Goal: Information Seeking & Learning: Learn about a topic

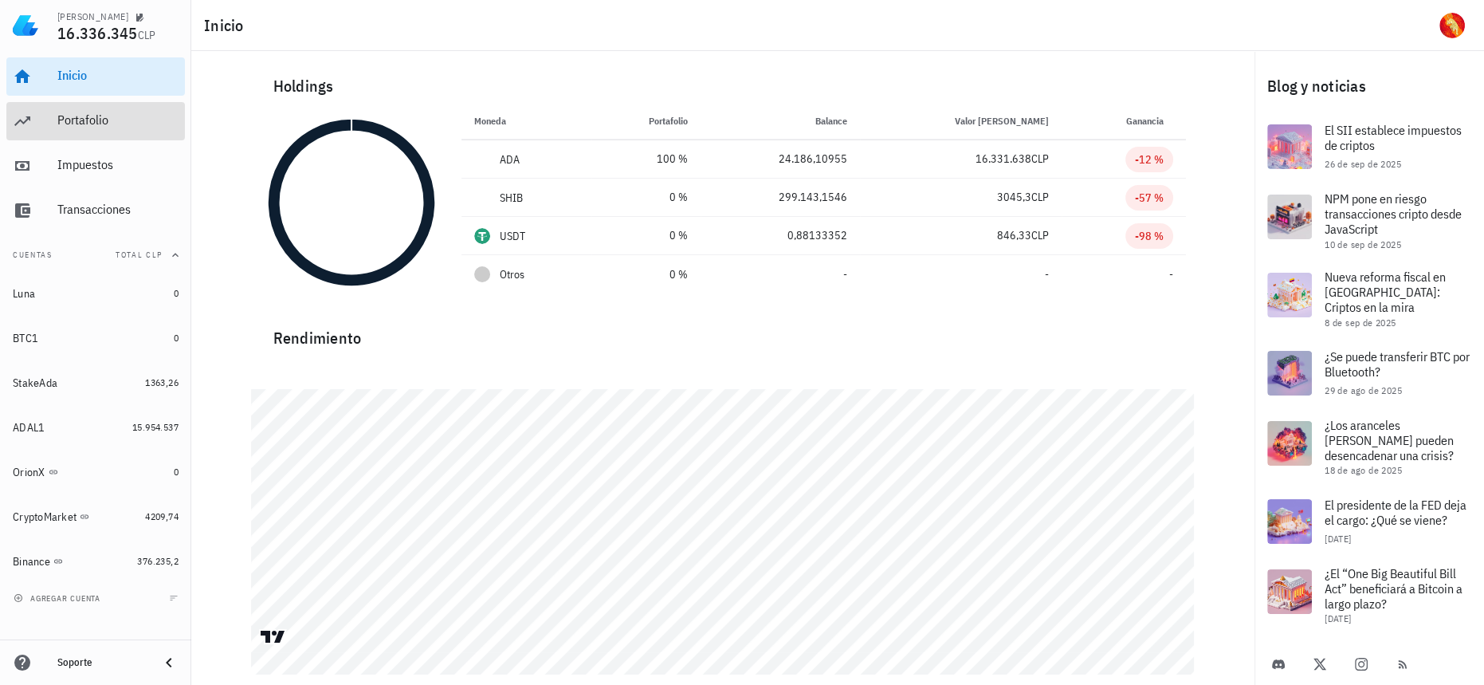
click at [151, 108] on div "Portafolio" at bounding box center [117, 121] width 121 height 36
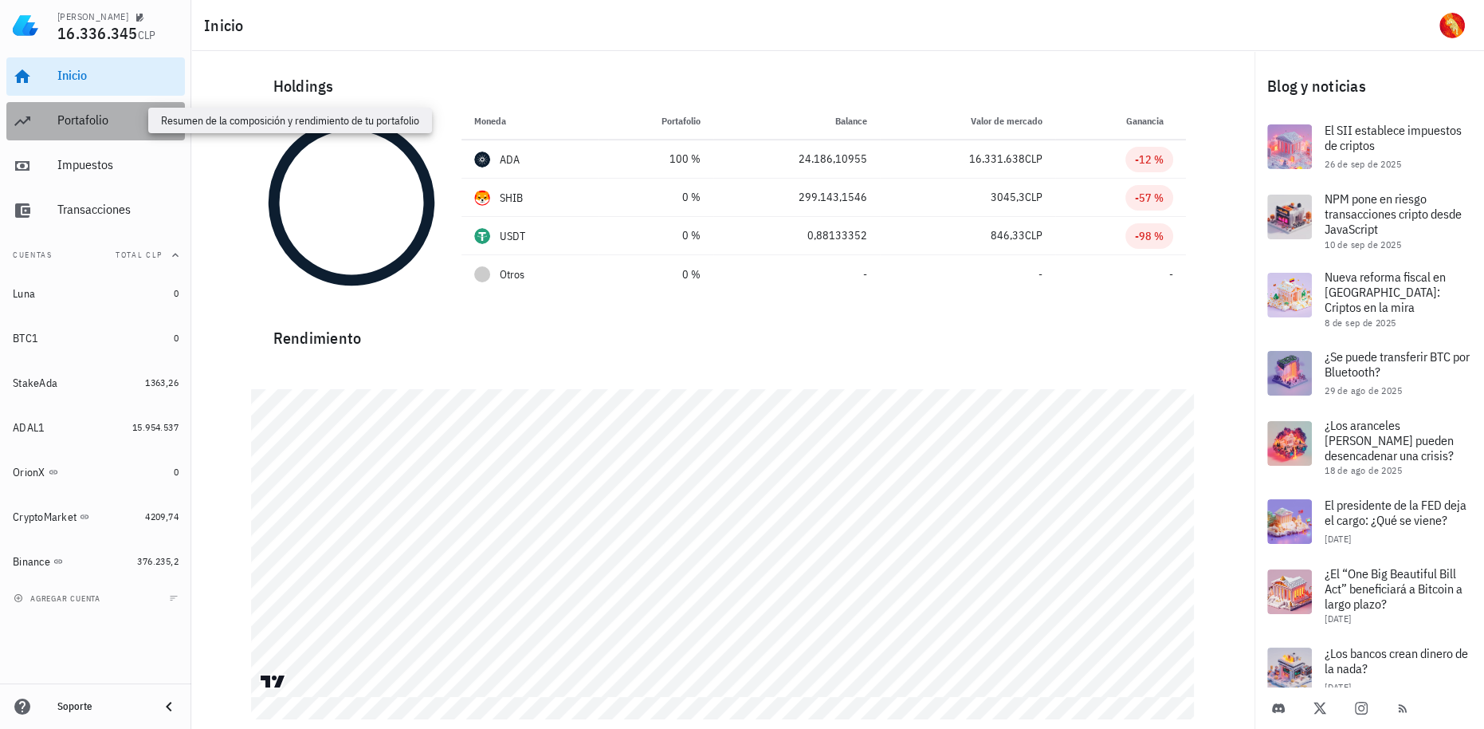
click at [128, 116] on div "Portafolio" at bounding box center [117, 119] width 121 height 15
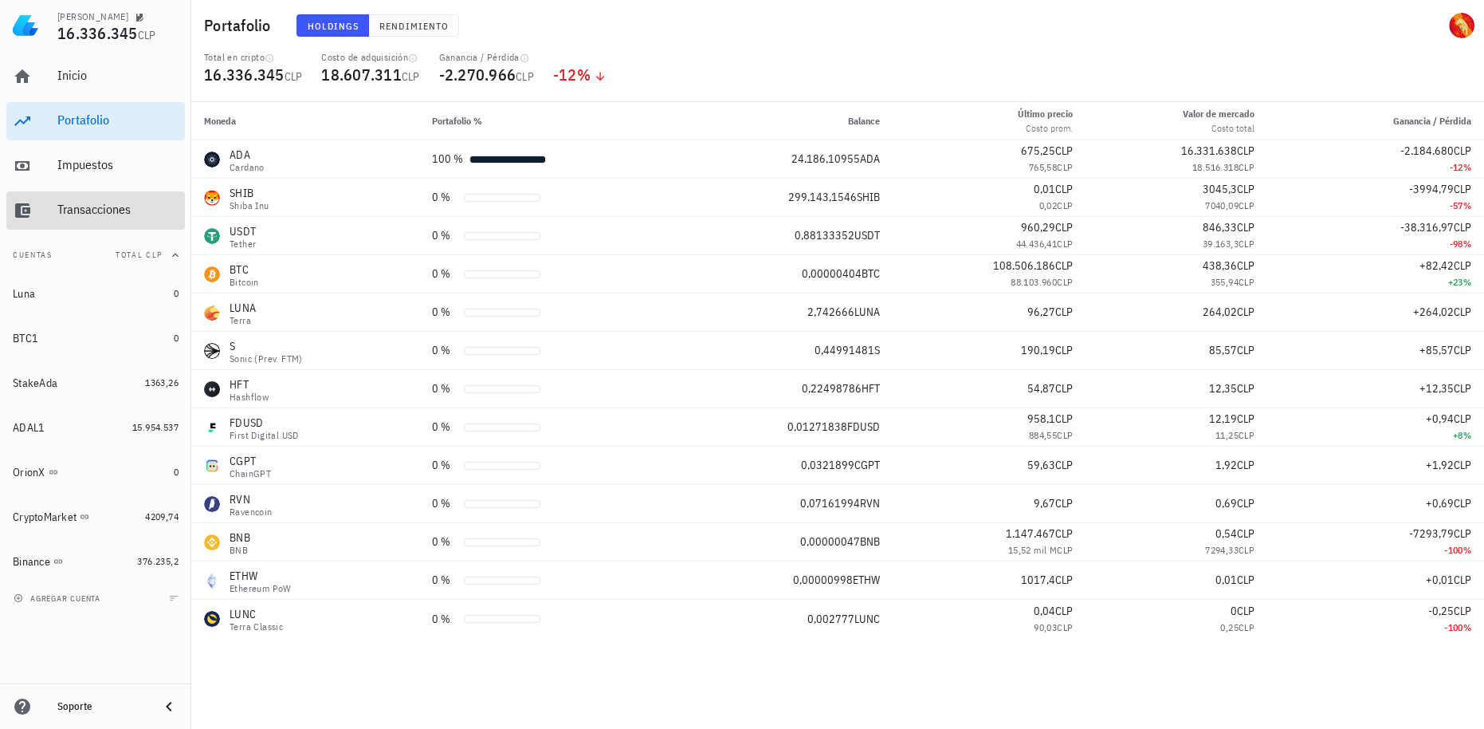
click at [118, 196] on div "Transacciones" at bounding box center [117, 210] width 121 height 36
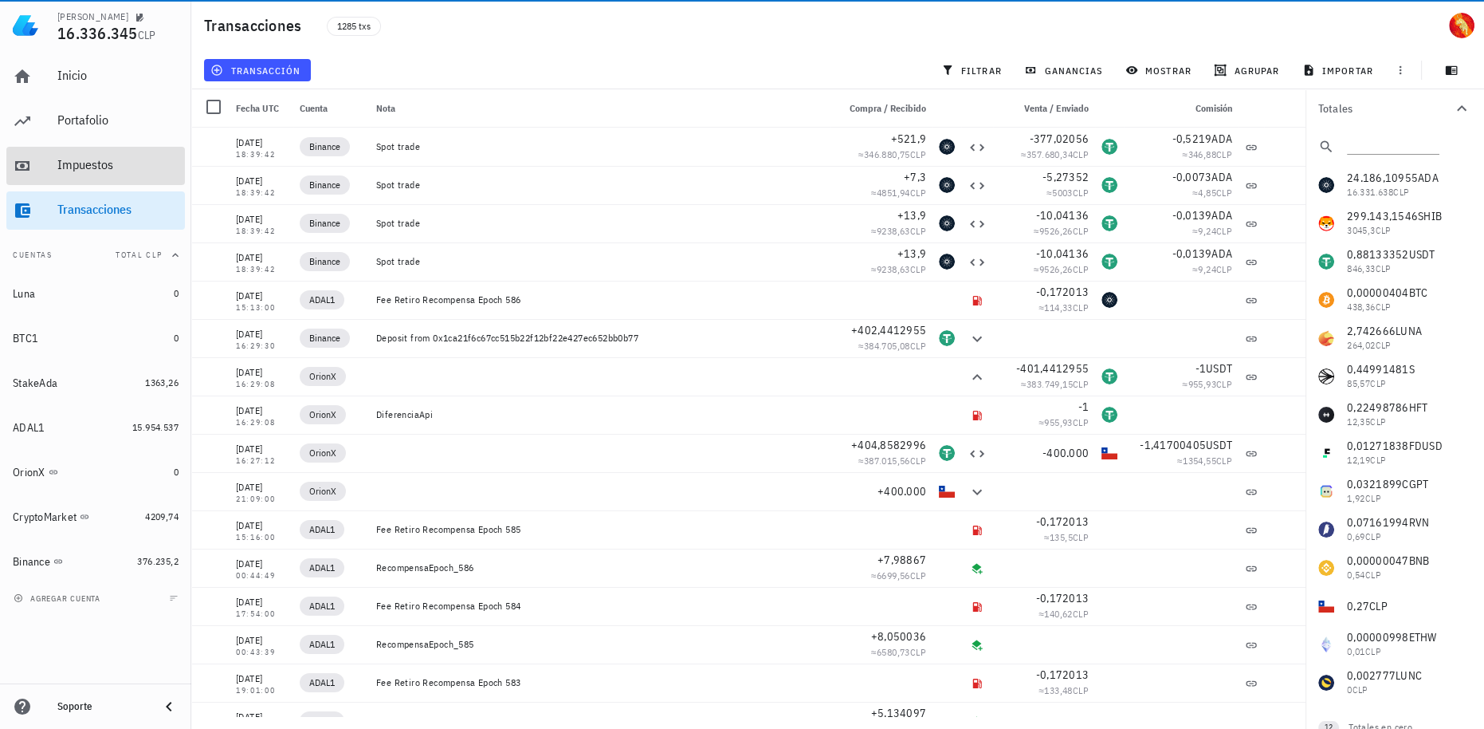
click at [120, 171] on div "Impuestos" at bounding box center [117, 164] width 121 height 15
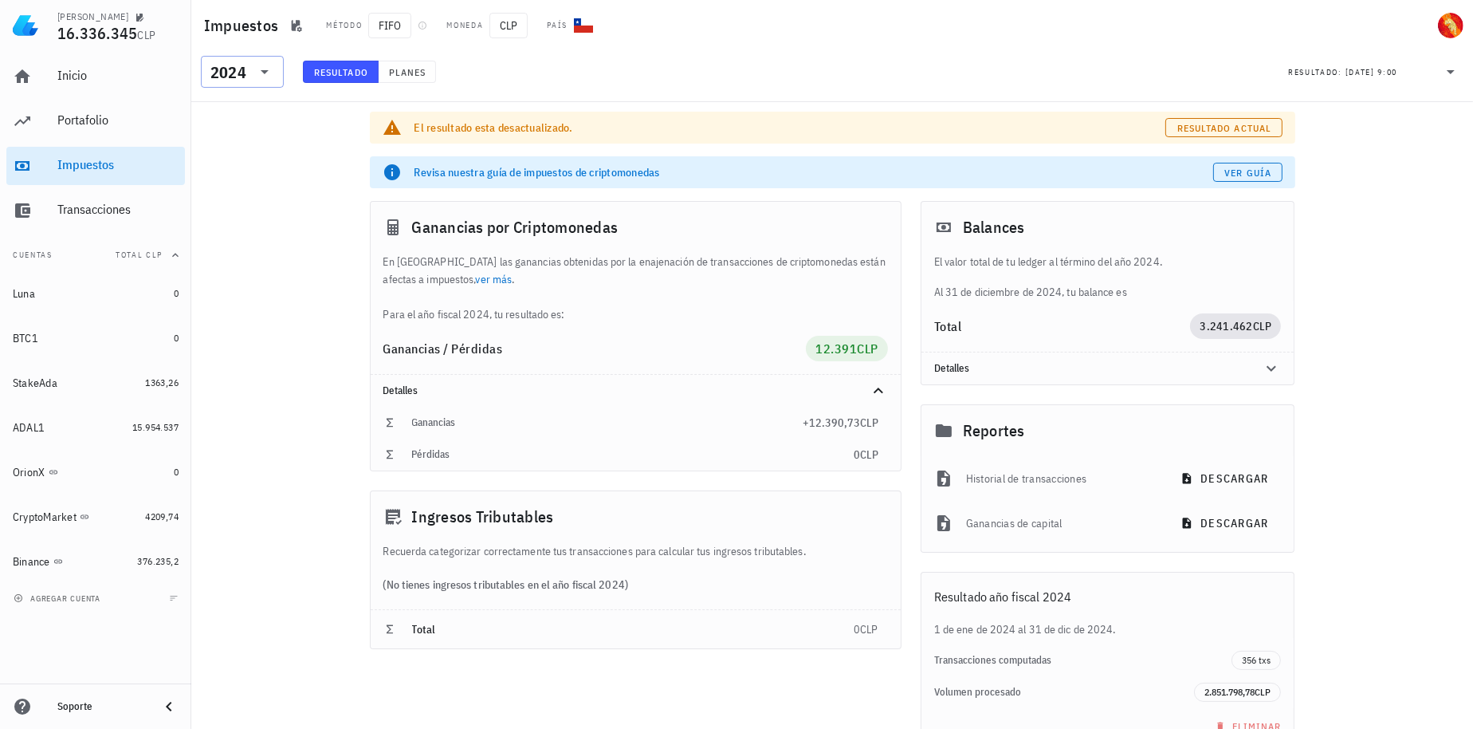
click at [271, 63] on icon at bounding box center [264, 71] width 19 height 19
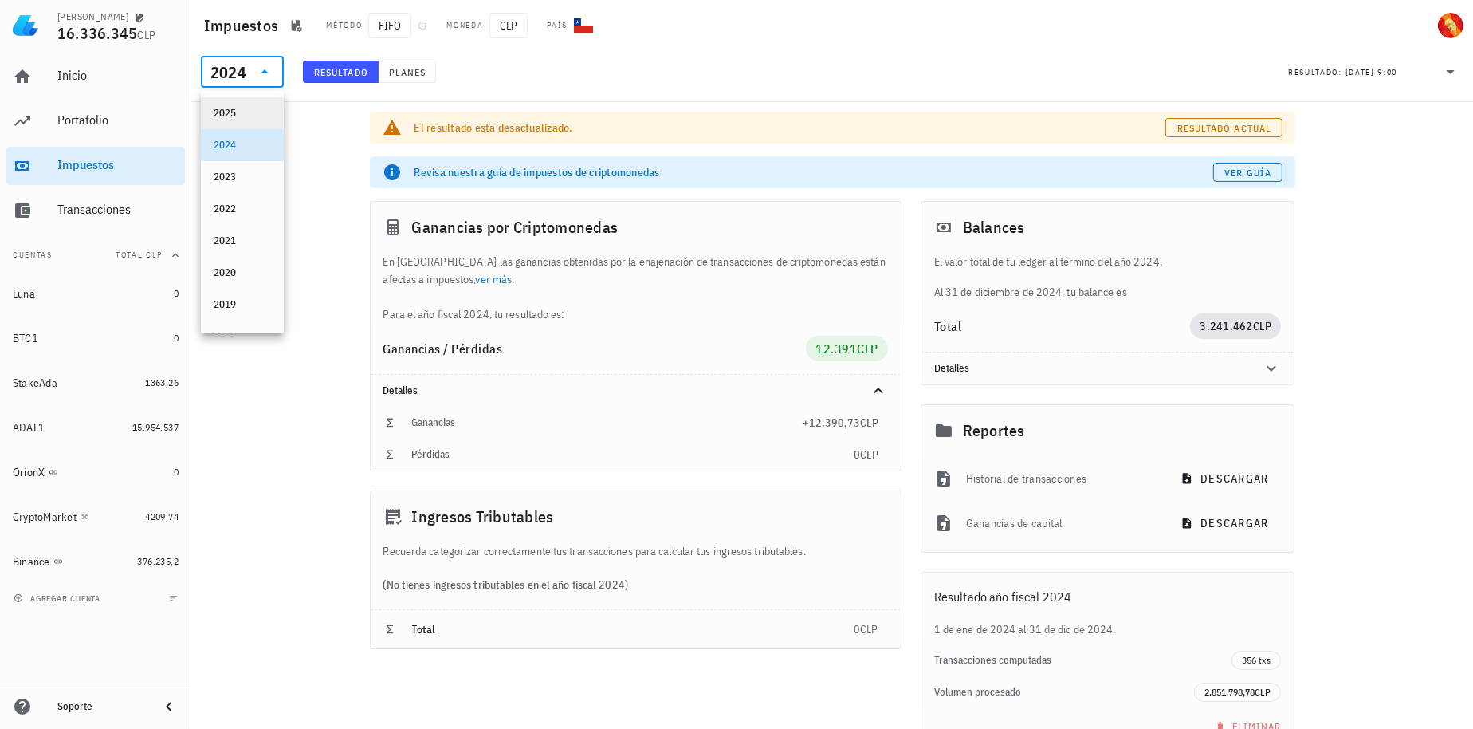
click at [243, 122] on div "2025" at bounding box center [242, 113] width 57 height 26
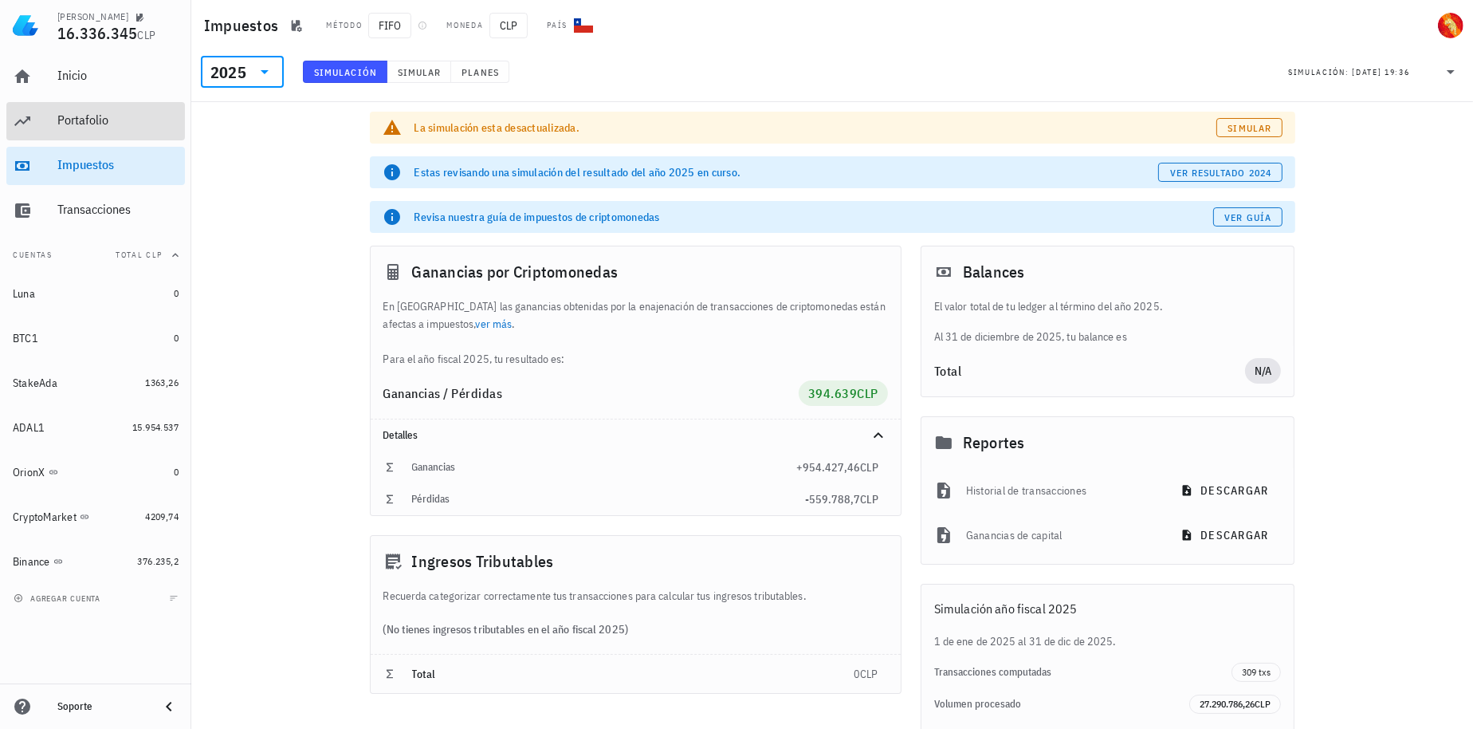
click at [88, 114] on div "Portafolio" at bounding box center [117, 119] width 121 height 15
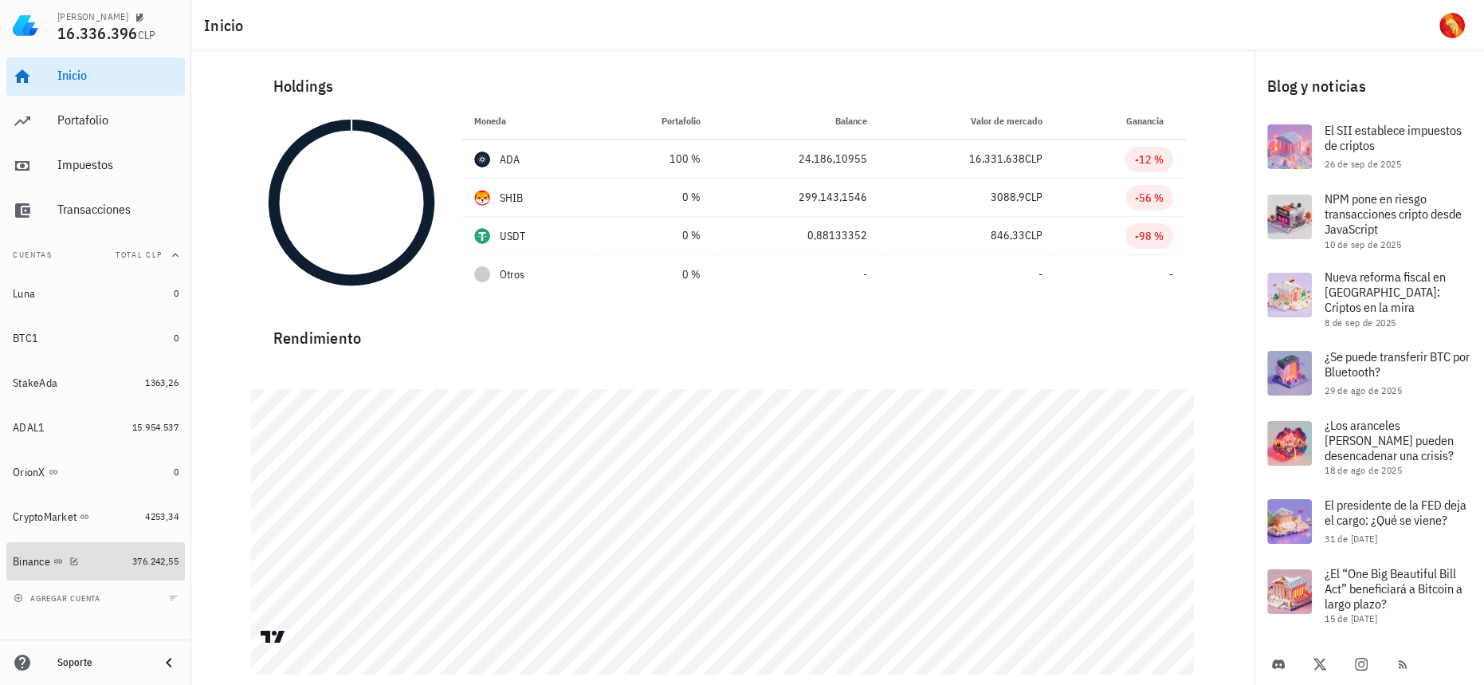
click at [132, 552] on link "Binance 376.242,55" at bounding box center [95, 561] width 179 height 38
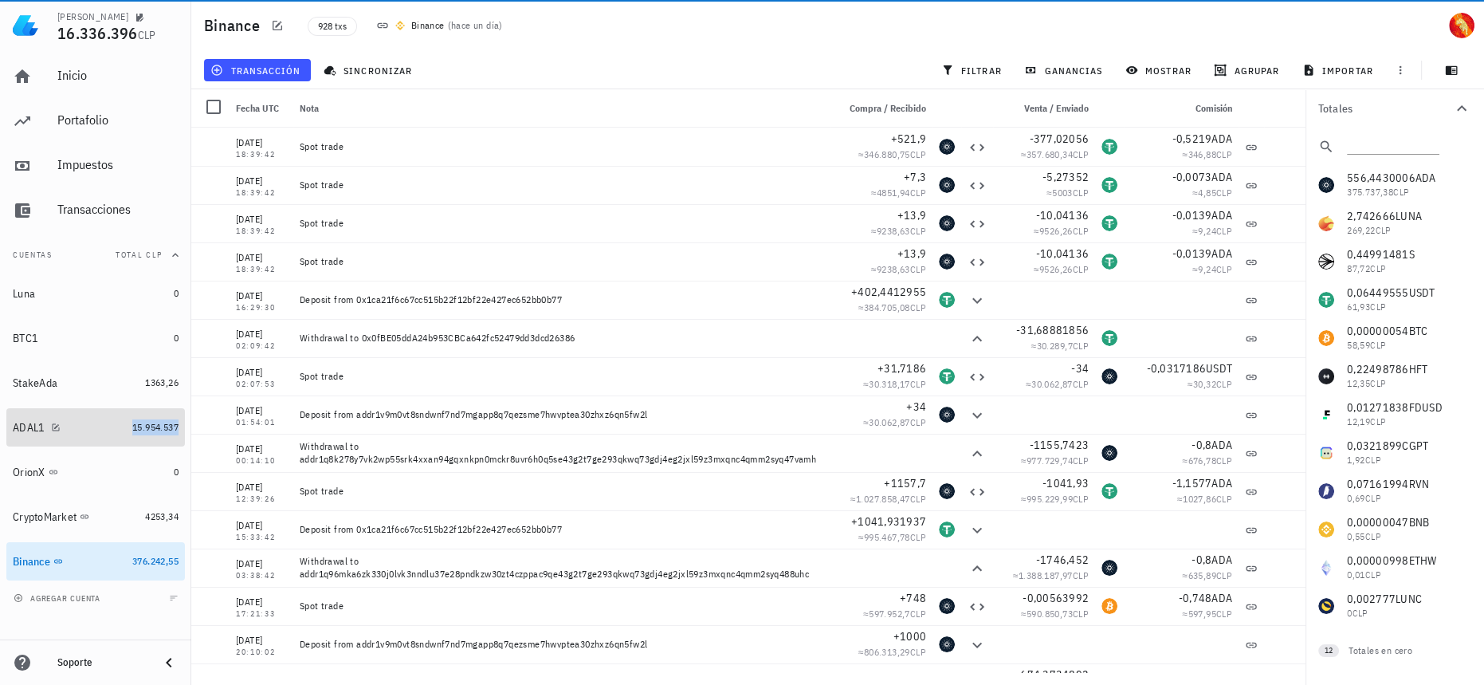
click at [151, 426] on span "15.954.537" at bounding box center [155, 427] width 46 height 12
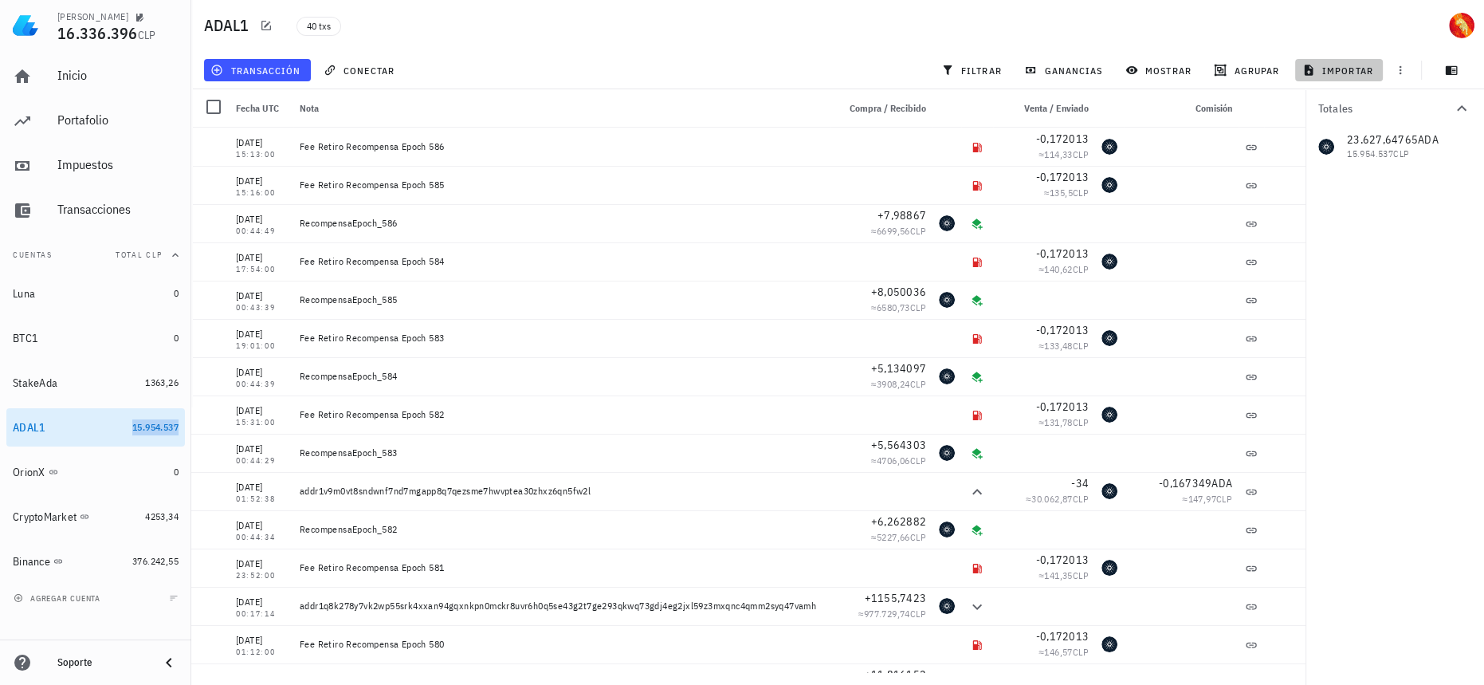
click at [1354, 71] on span "importar" at bounding box center [1340, 70] width 68 height 13
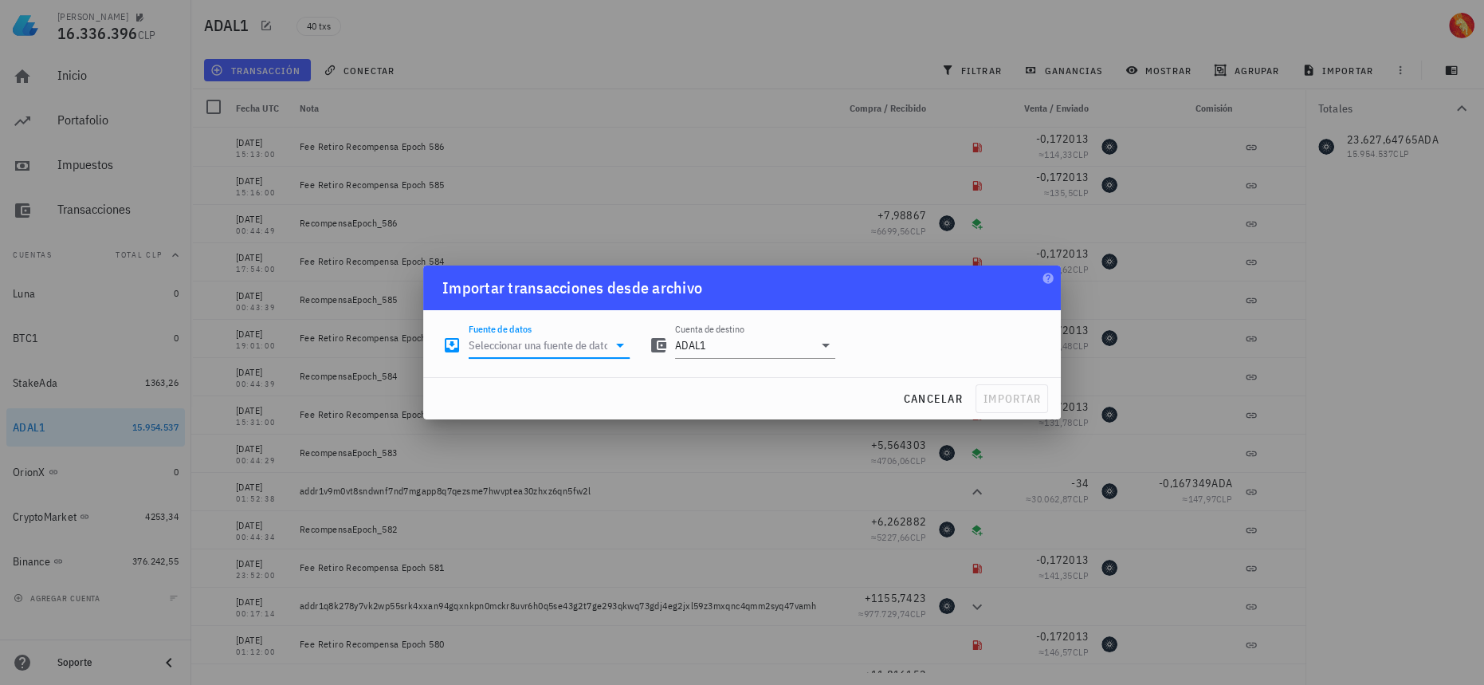
click at [546, 339] on input "Fuente de datos" at bounding box center [538, 345] width 139 height 26
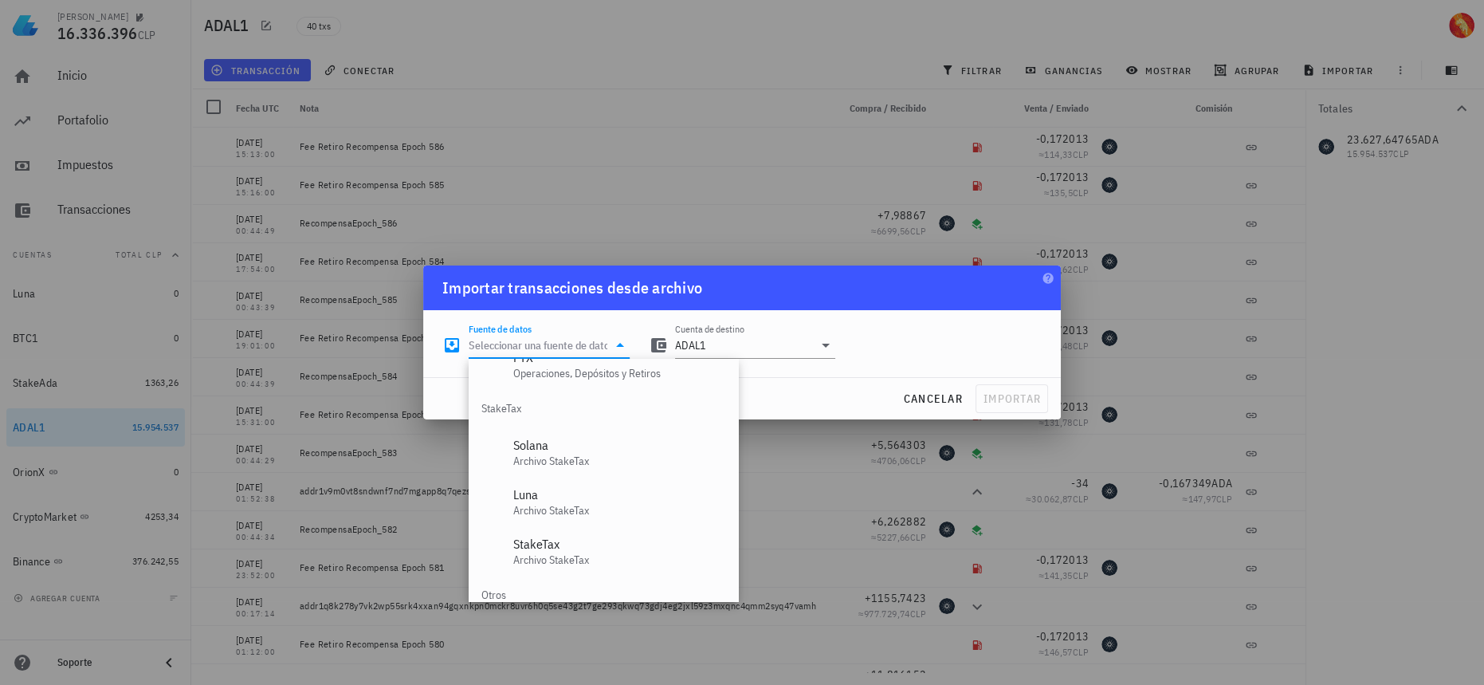
scroll to position [714, 0]
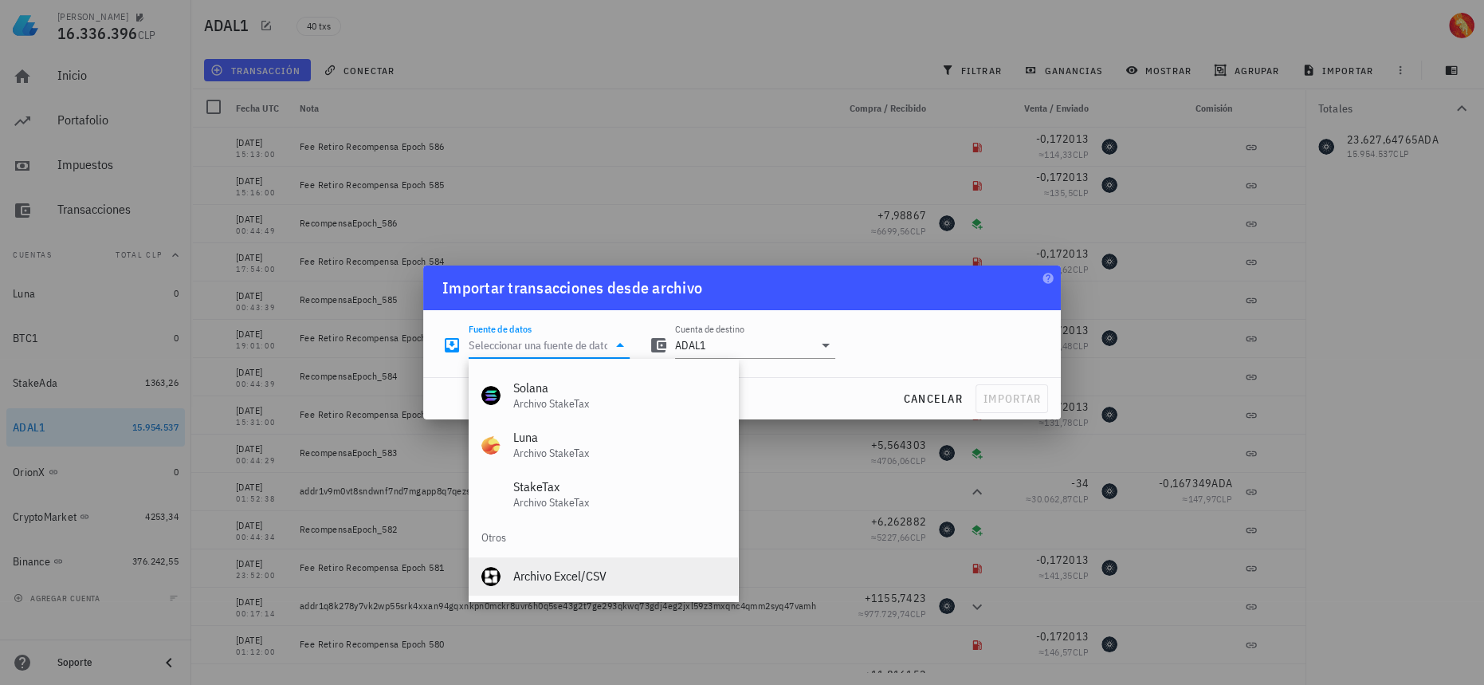
click at [572, 584] on div "Archivo Excel/CSV" at bounding box center [619, 576] width 212 height 34
type input "Archivo Excel/CSV"
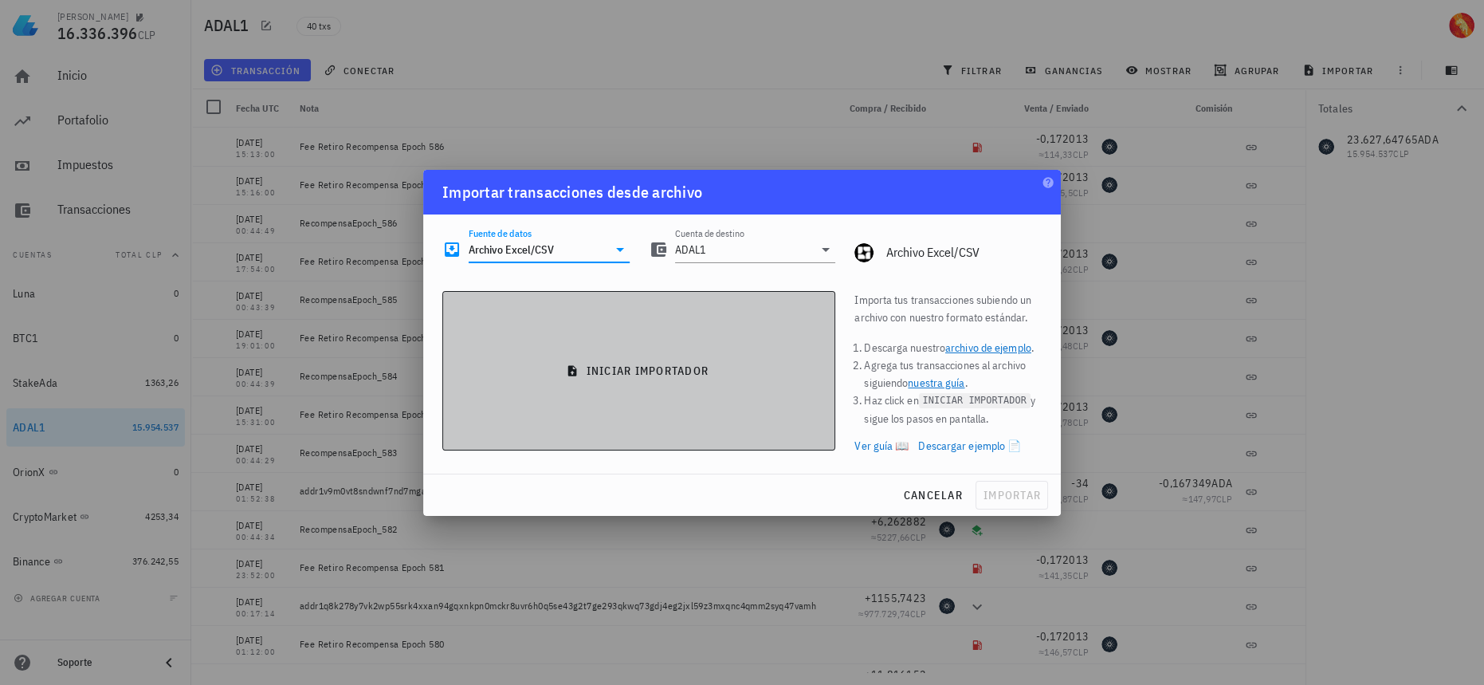
click at [704, 352] on button "iniciar importador" at bounding box center [638, 370] width 393 height 159
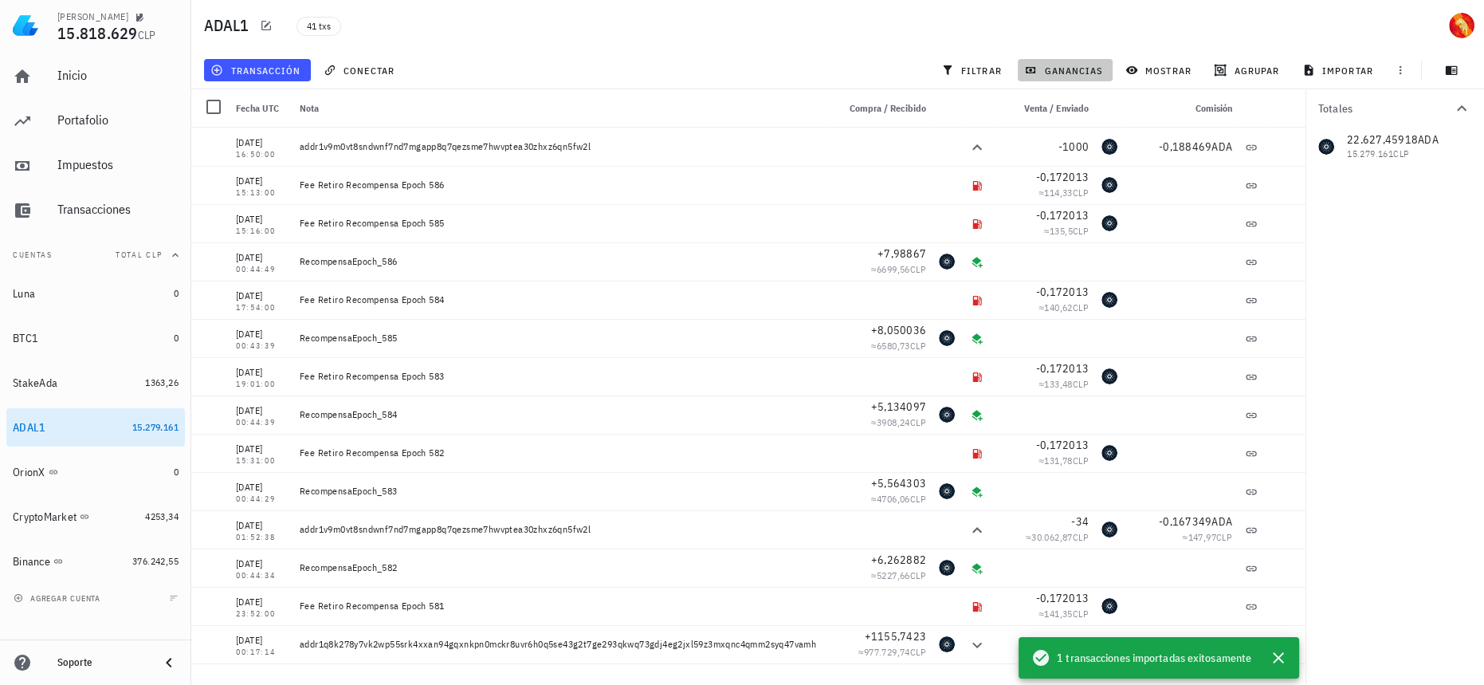
click at [1091, 64] on span "ganancias" at bounding box center [1065, 70] width 75 height 13
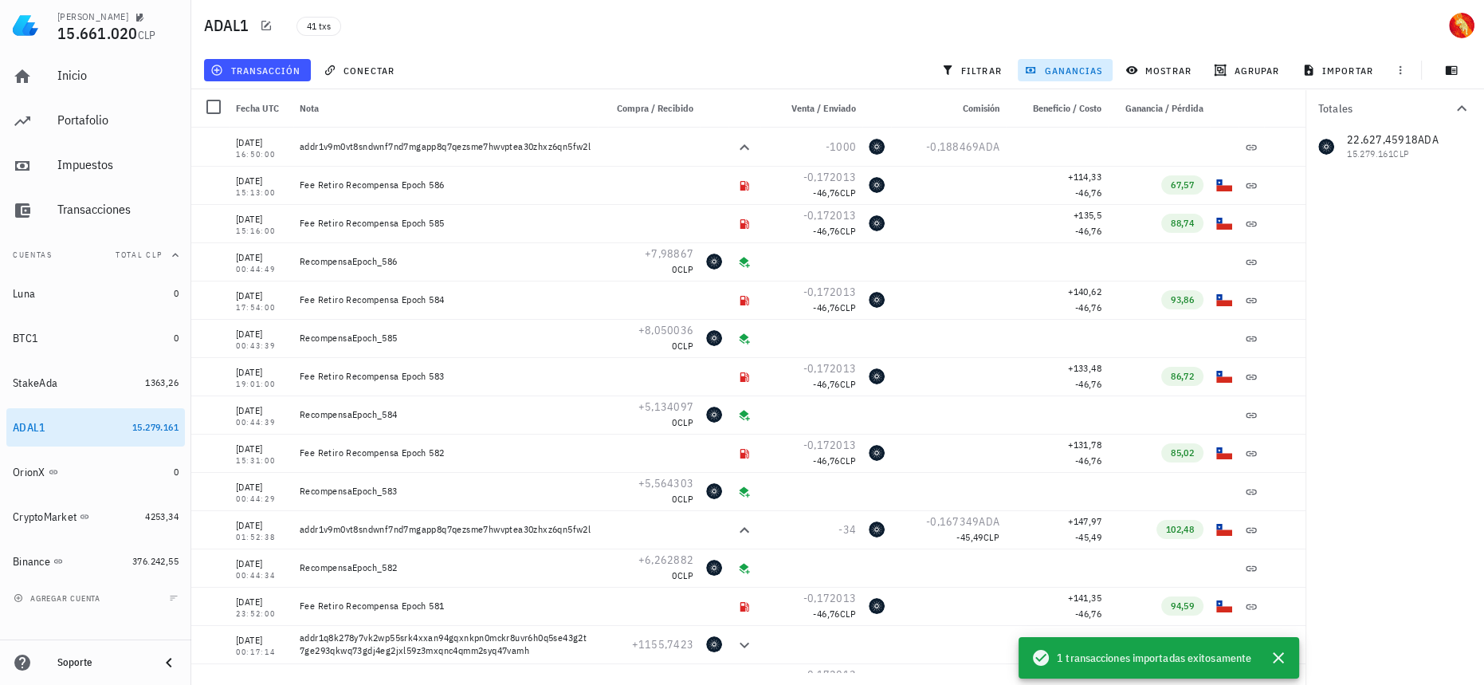
click at [1091, 64] on span "ganancias" at bounding box center [1065, 70] width 75 height 13
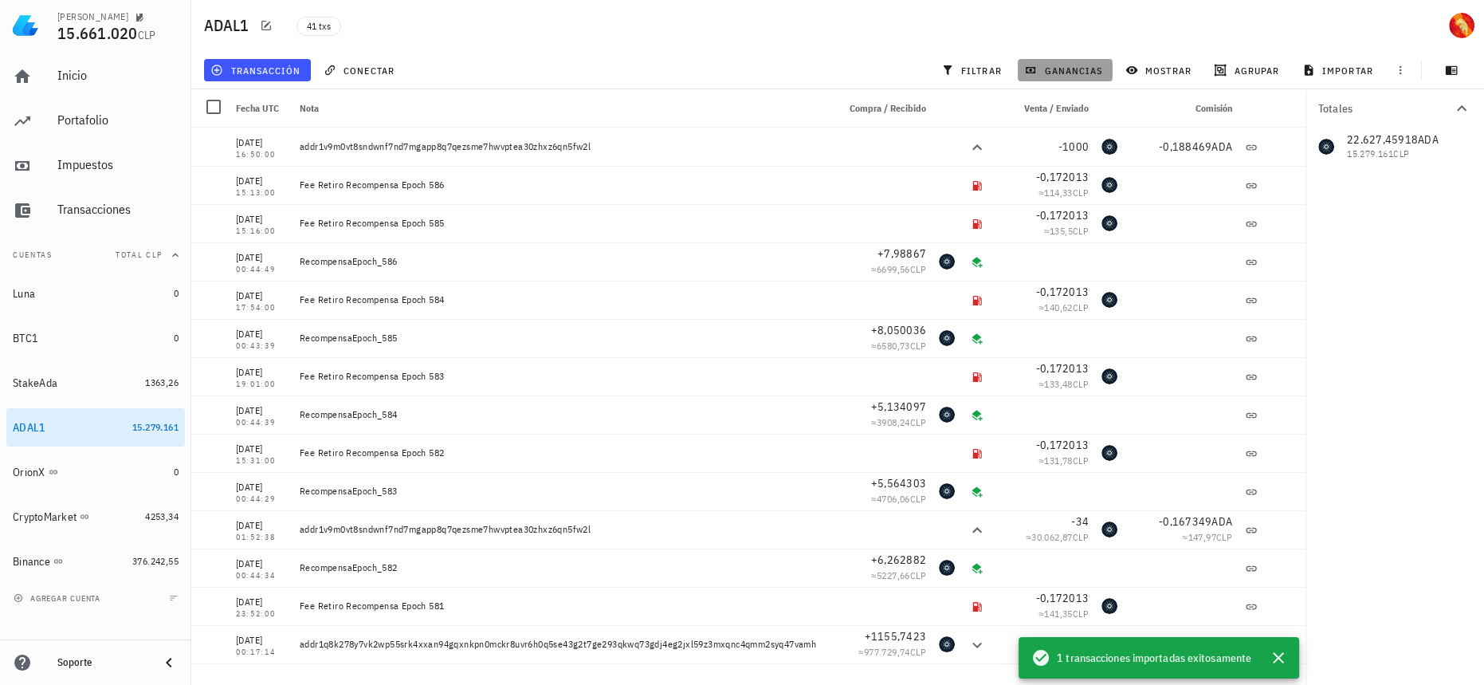
click at [1075, 70] on span "ganancias" at bounding box center [1065, 70] width 75 height 13
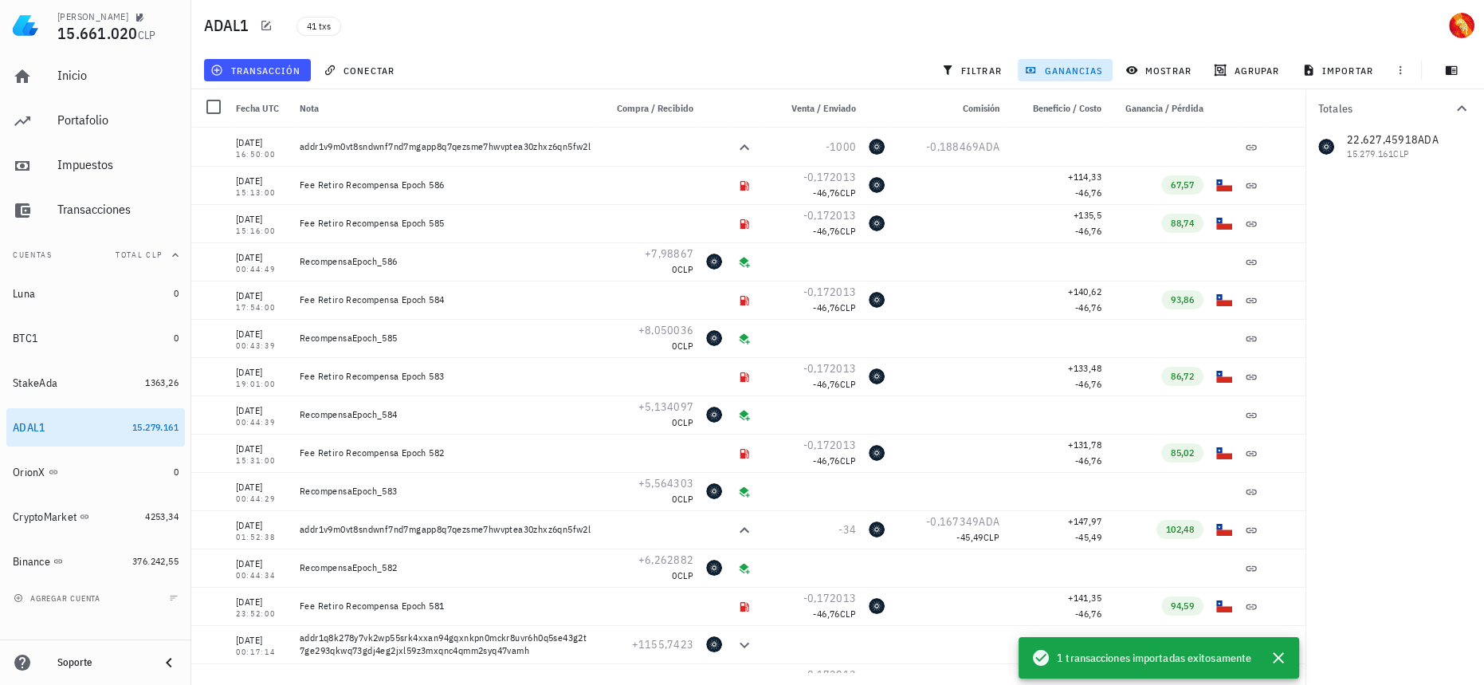
click at [1075, 70] on span "ganancias" at bounding box center [1065, 70] width 75 height 13
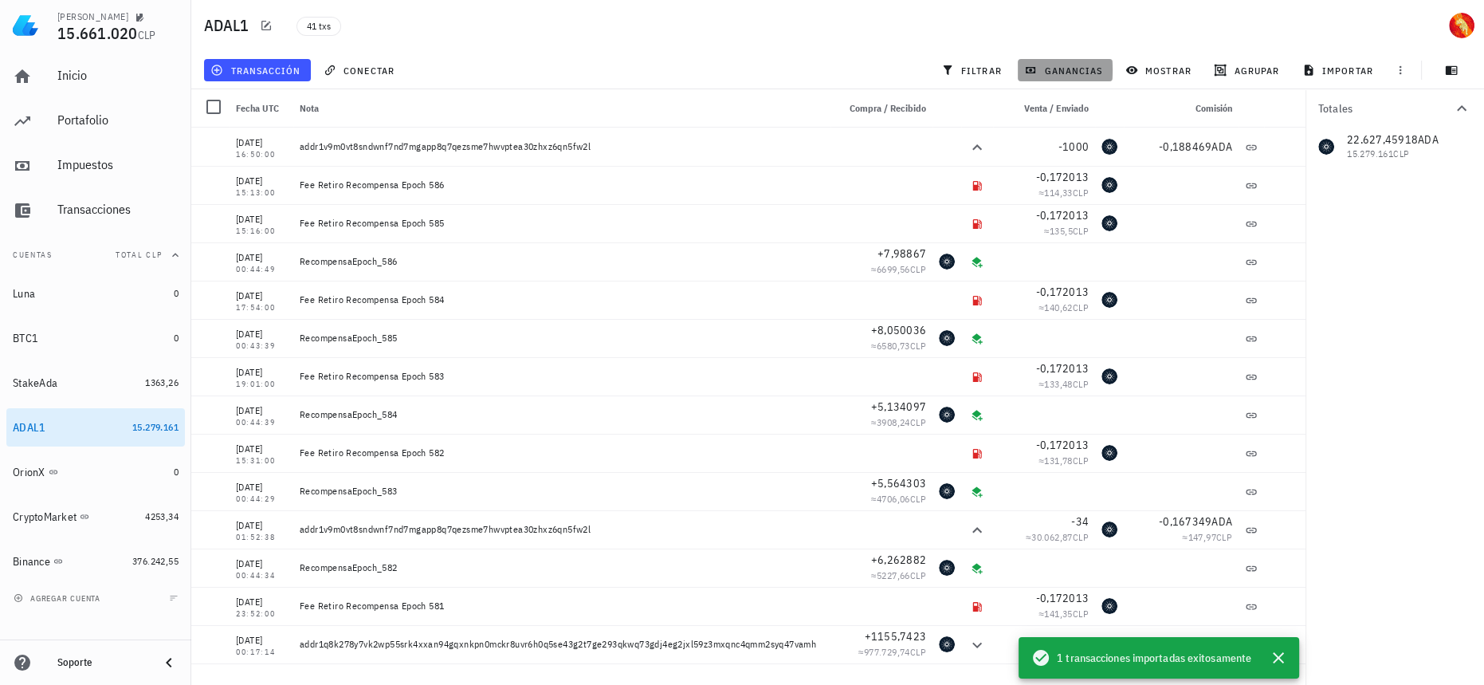
click at [1094, 80] on button "ganancias" at bounding box center [1065, 70] width 95 height 22
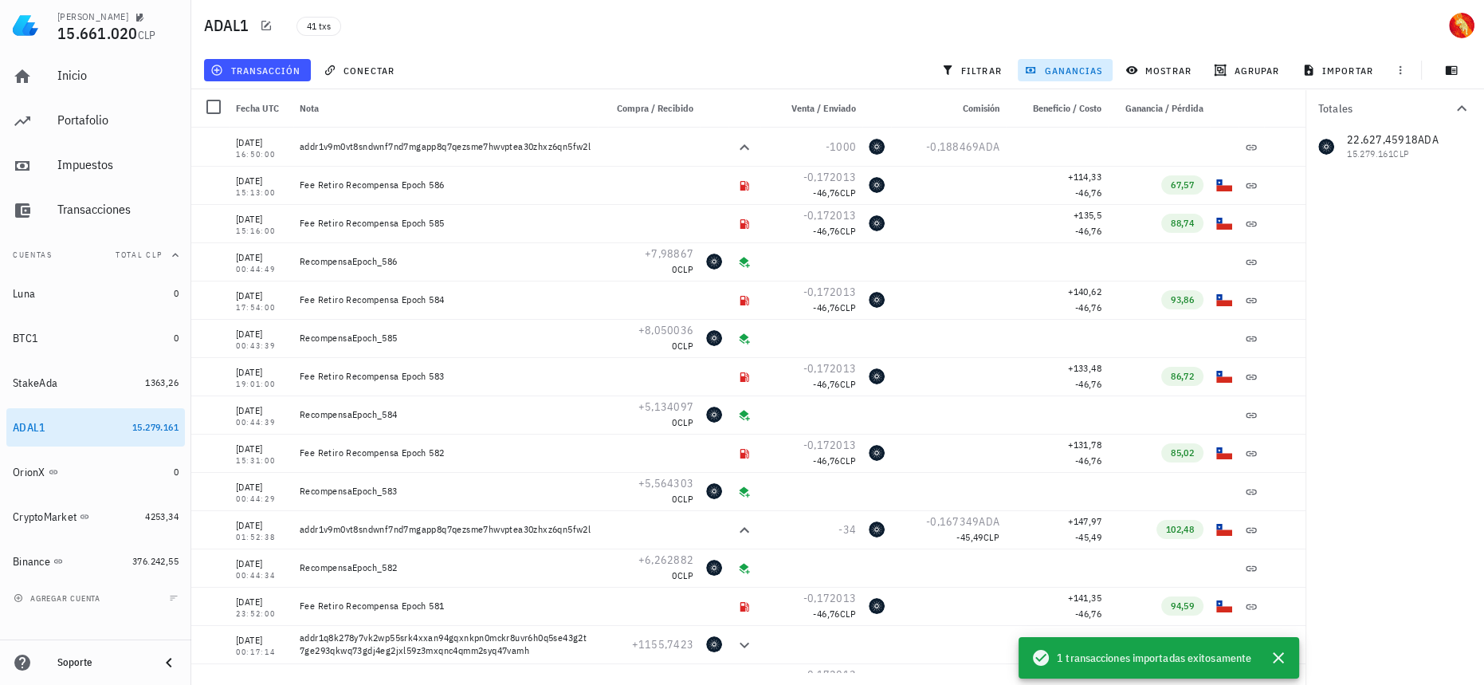
click at [1094, 80] on button "ganancias" at bounding box center [1065, 70] width 95 height 22
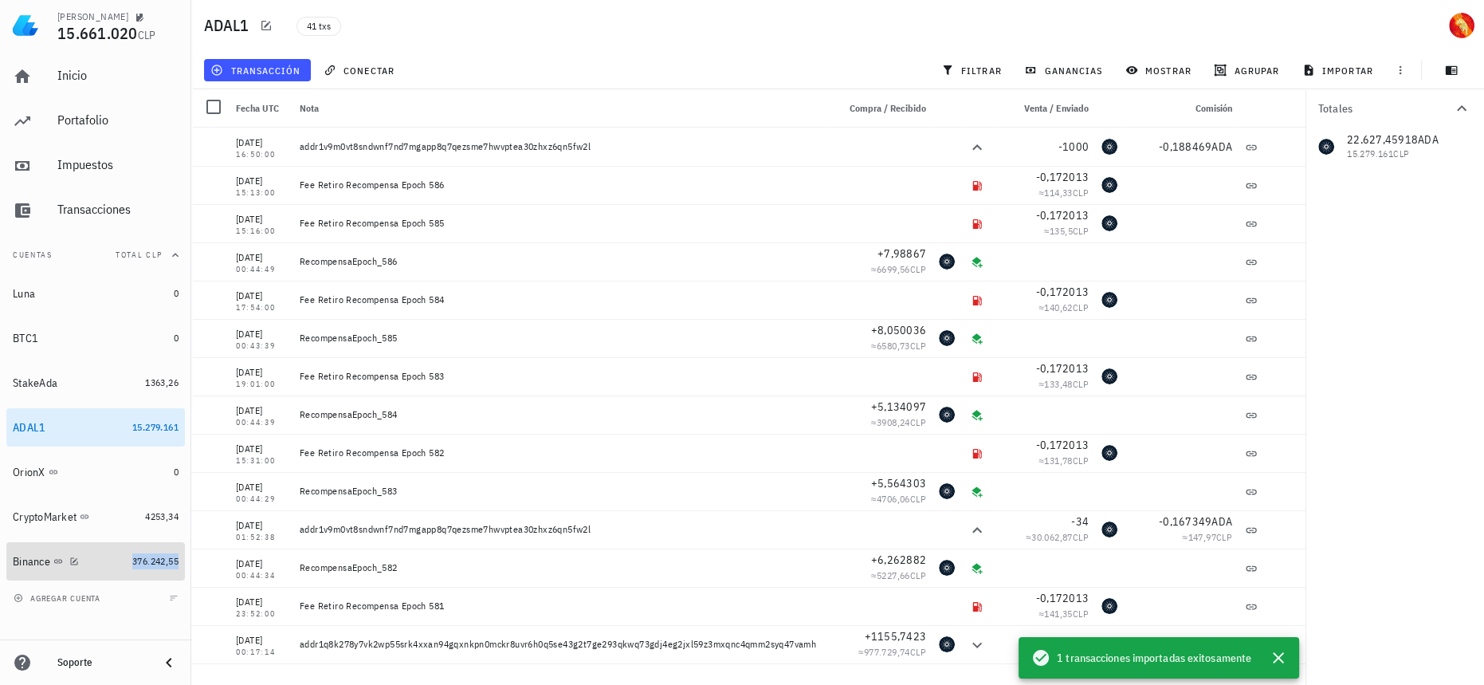
click at [158, 561] on span "376.242,55" at bounding box center [155, 561] width 46 height 12
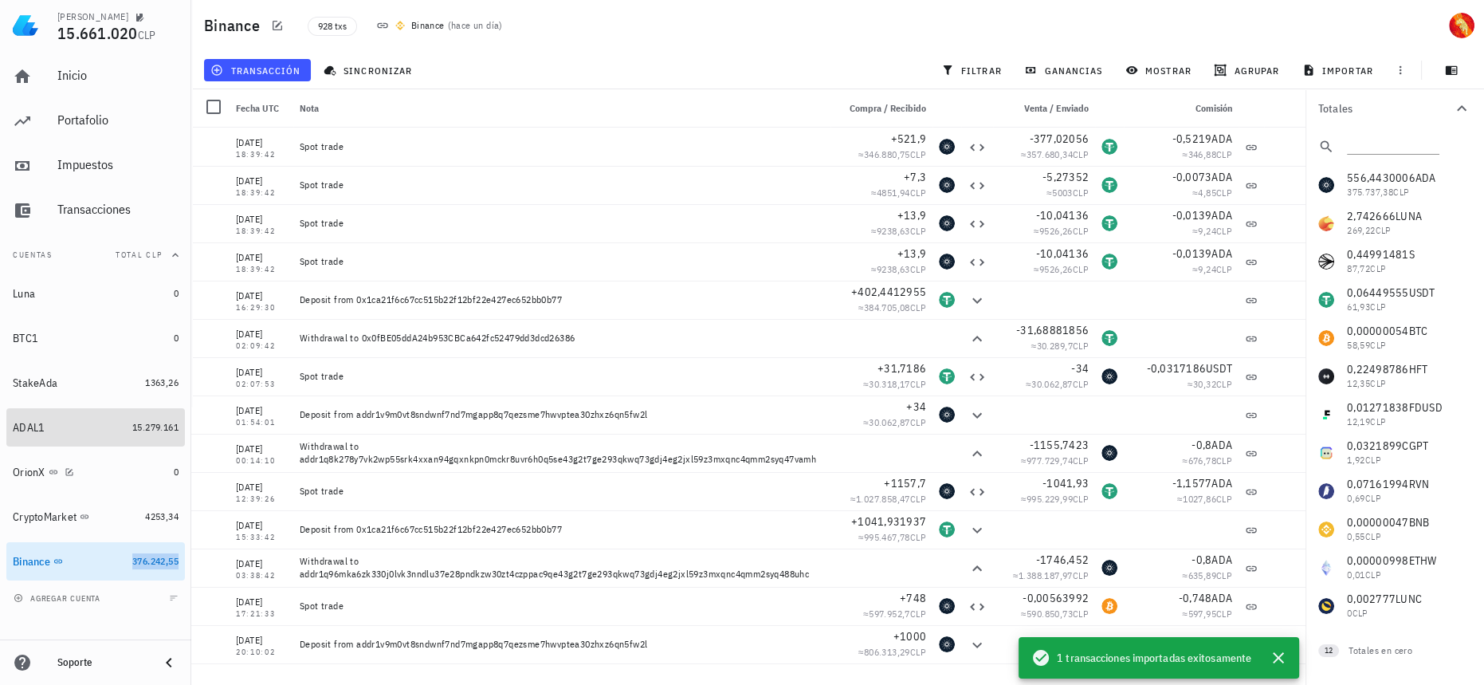
click at [160, 436] on link "ADAL1 15.279.161" at bounding box center [95, 427] width 179 height 38
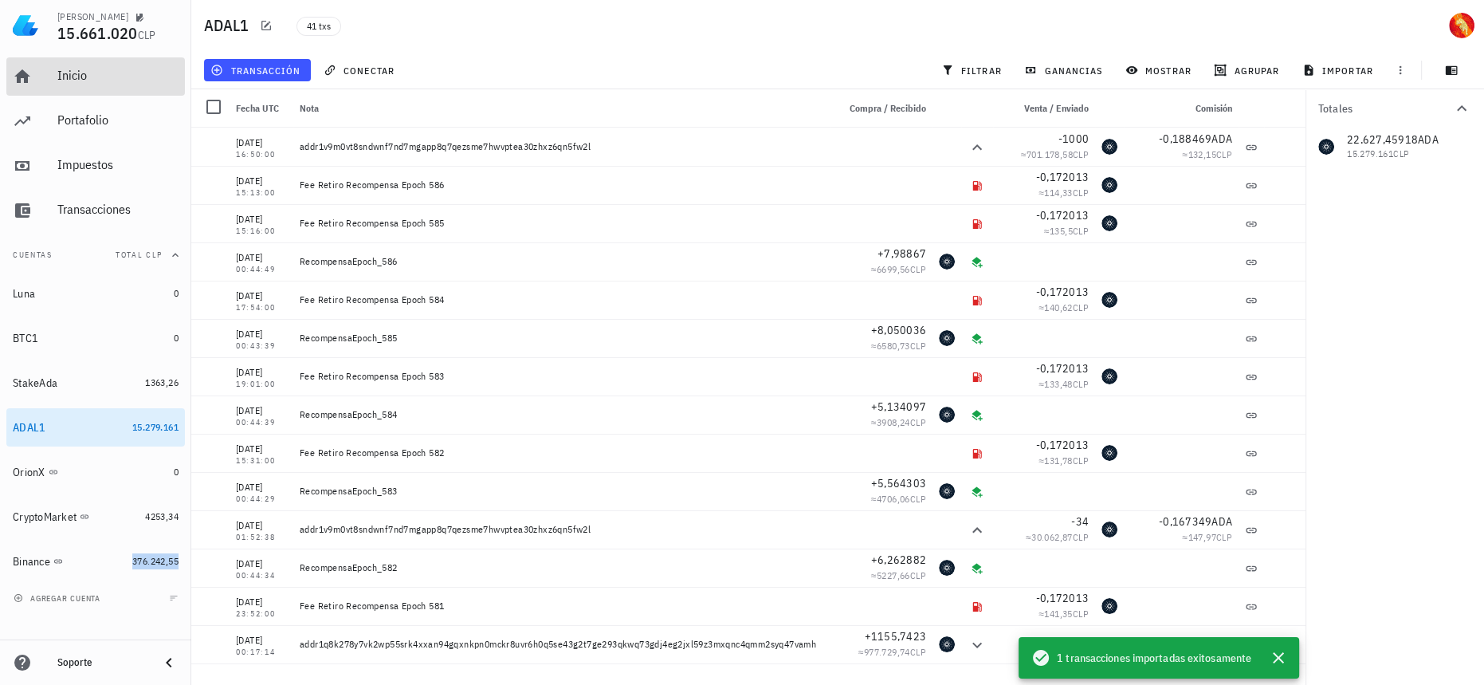
click at [68, 74] on div "Inicio" at bounding box center [117, 75] width 121 height 15
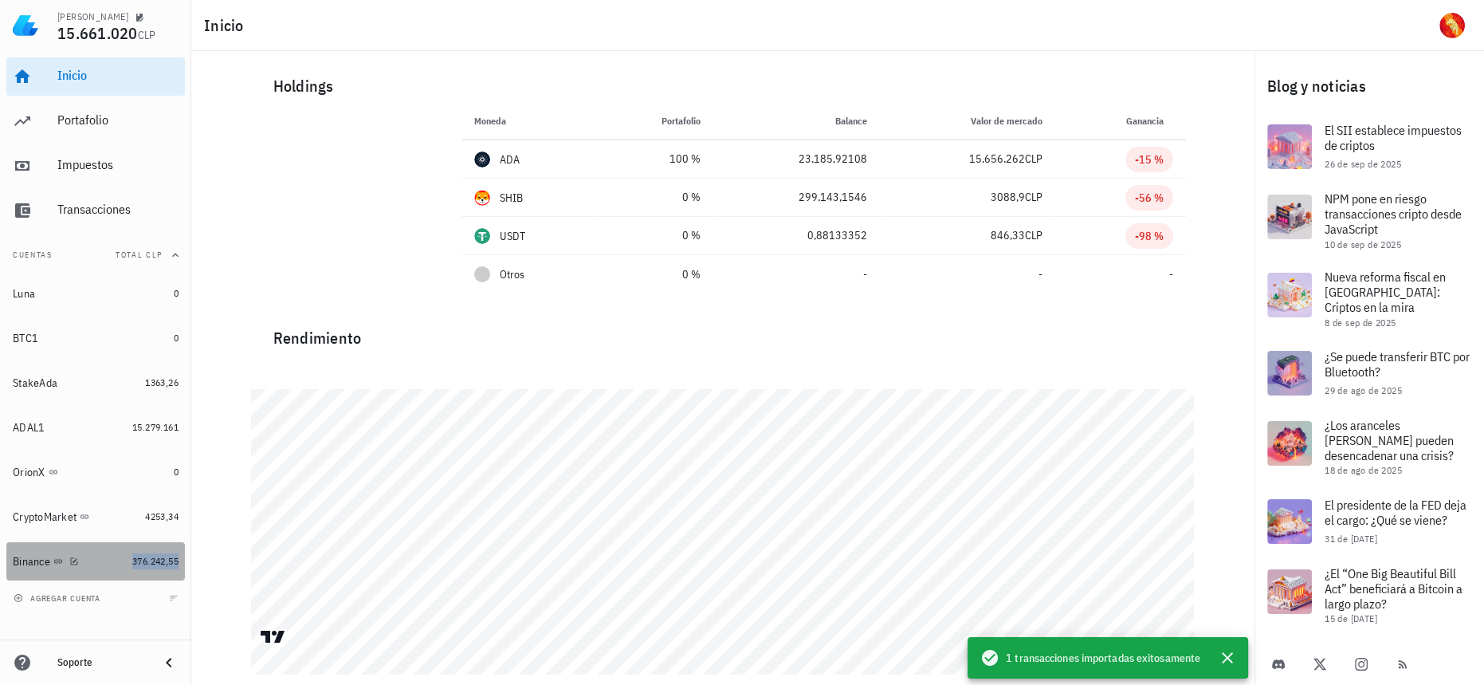
click at [133, 572] on link "Binance 376.242,55" at bounding box center [95, 561] width 179 height 38
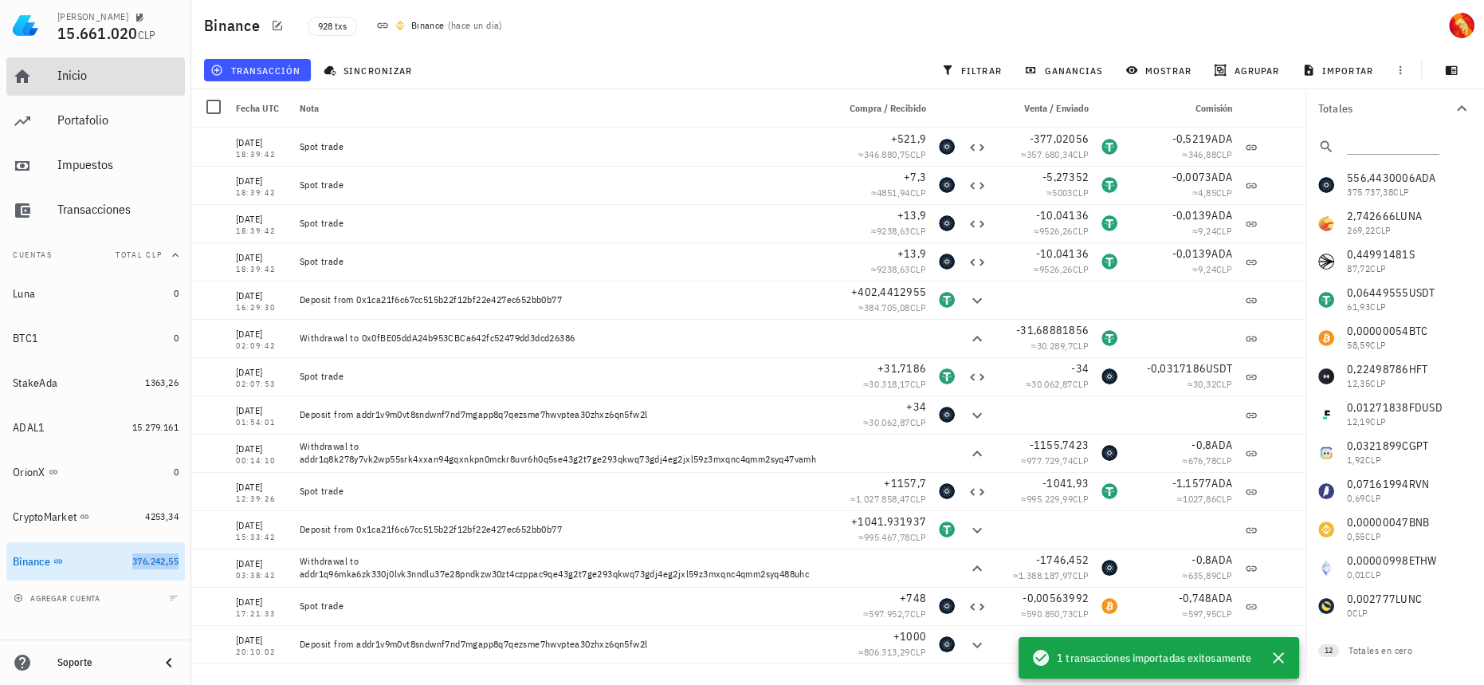
click at [104, 91] on div "Inicio" at bounding box center [117, 76] width 121 height 36
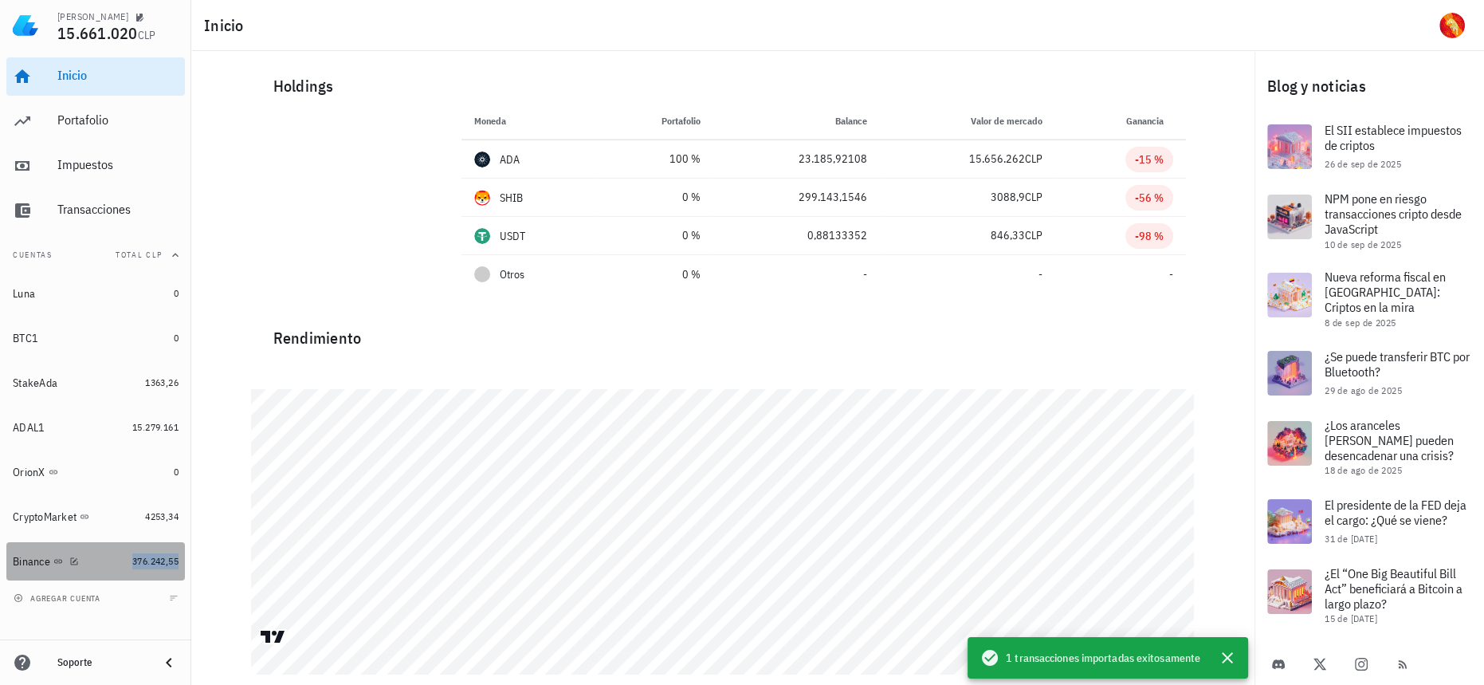
click at [140, 563] on span "376.242,55" at bounding box center [155, 561] width 46 height 12
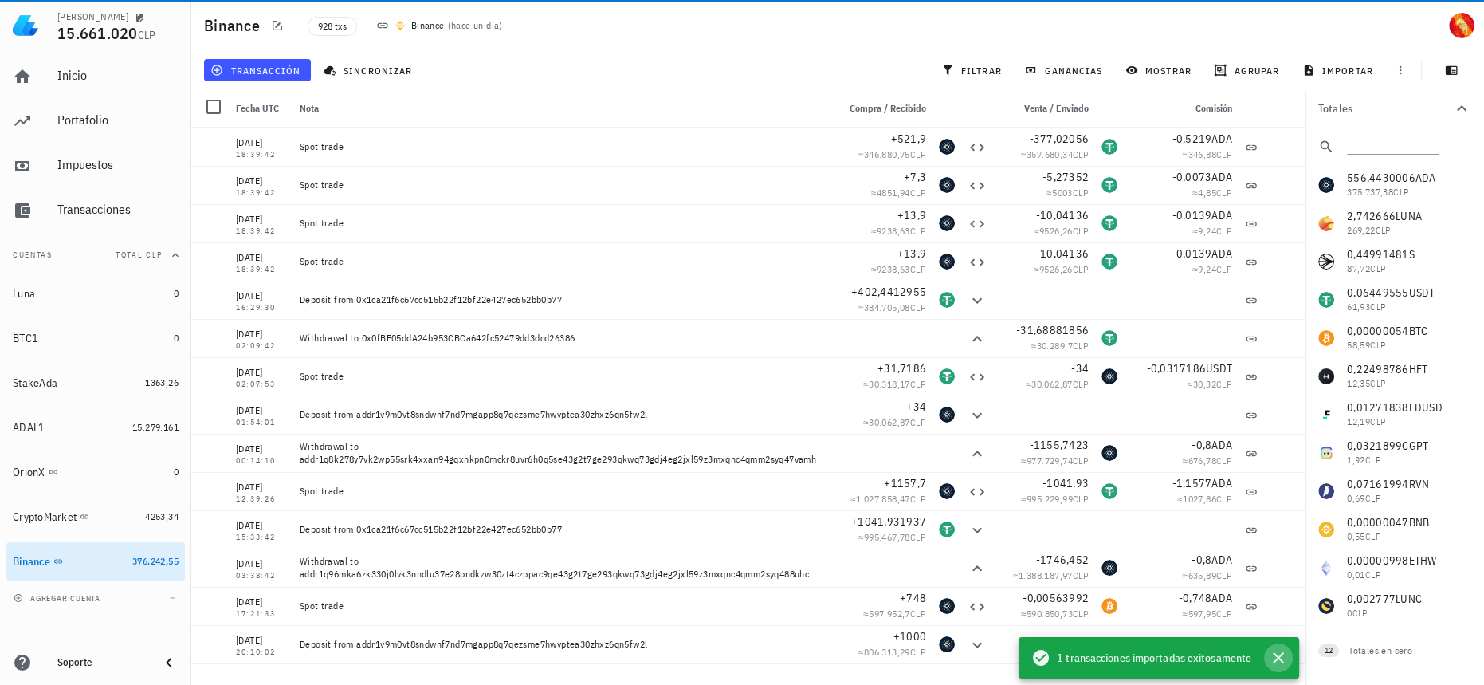
click at [1280, 655] on icon "button" at bounding box center [1278, 657] width 19 height 19
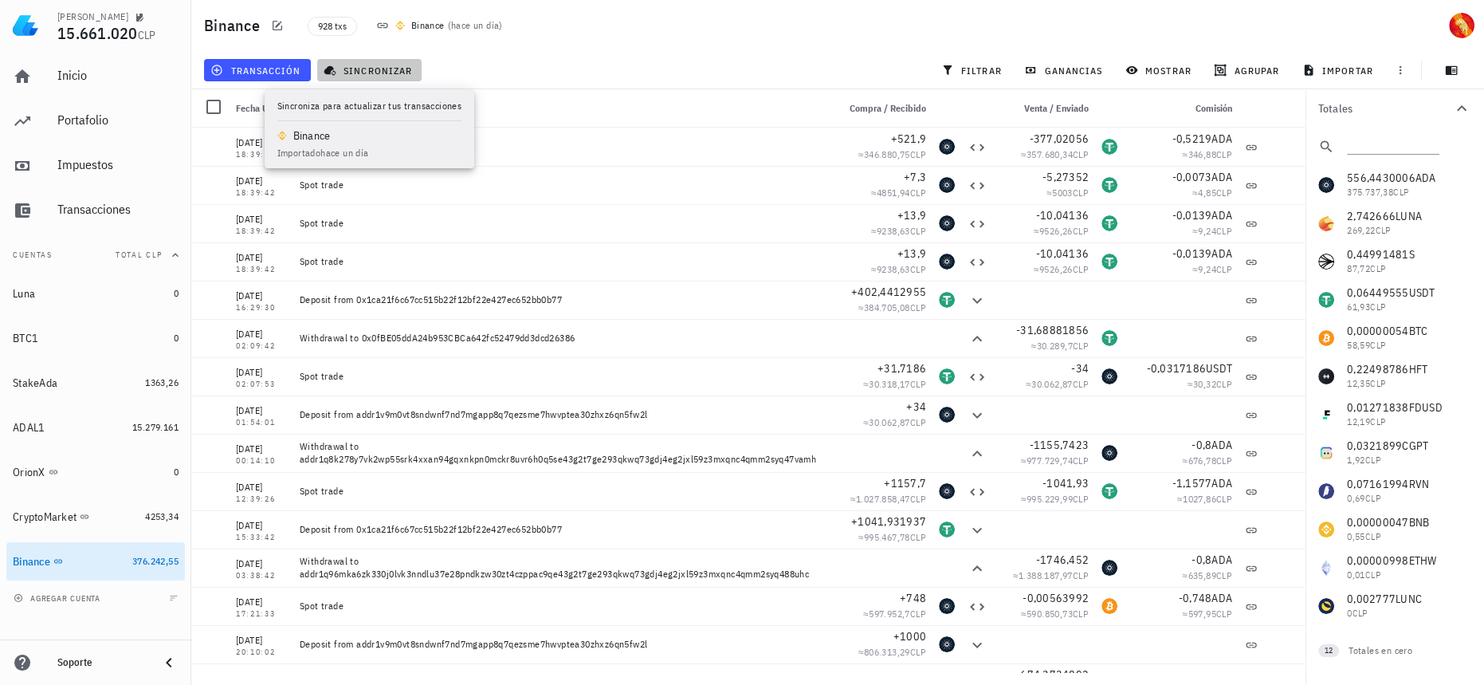
click at [383, 75] on span "sincronizar" at bounding box center [369, 70] width 85 height 13
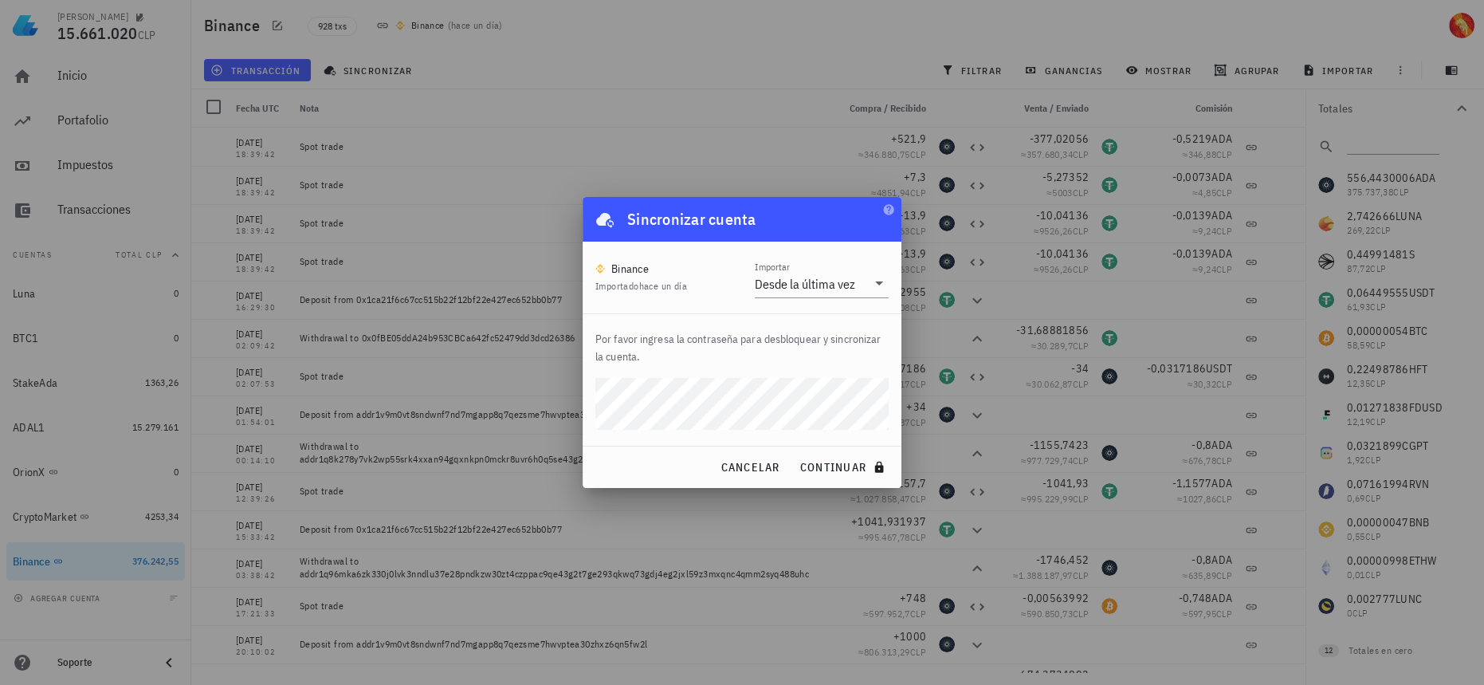
click at [793, 453] on button "continuar" at bounding box center [844, 467] width 102 height 29
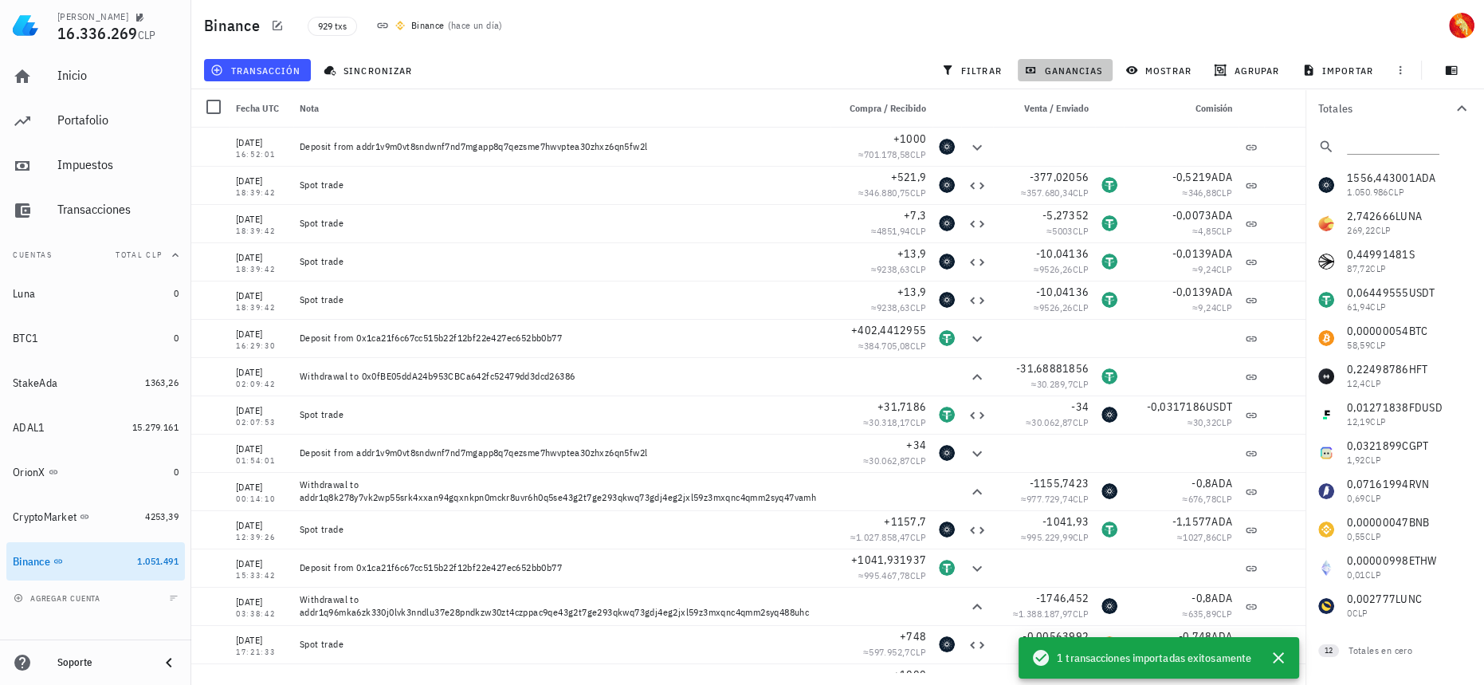
click at [1091, 69] on span "ganancias" at bounding box center [1065, 70] width 75 height 13
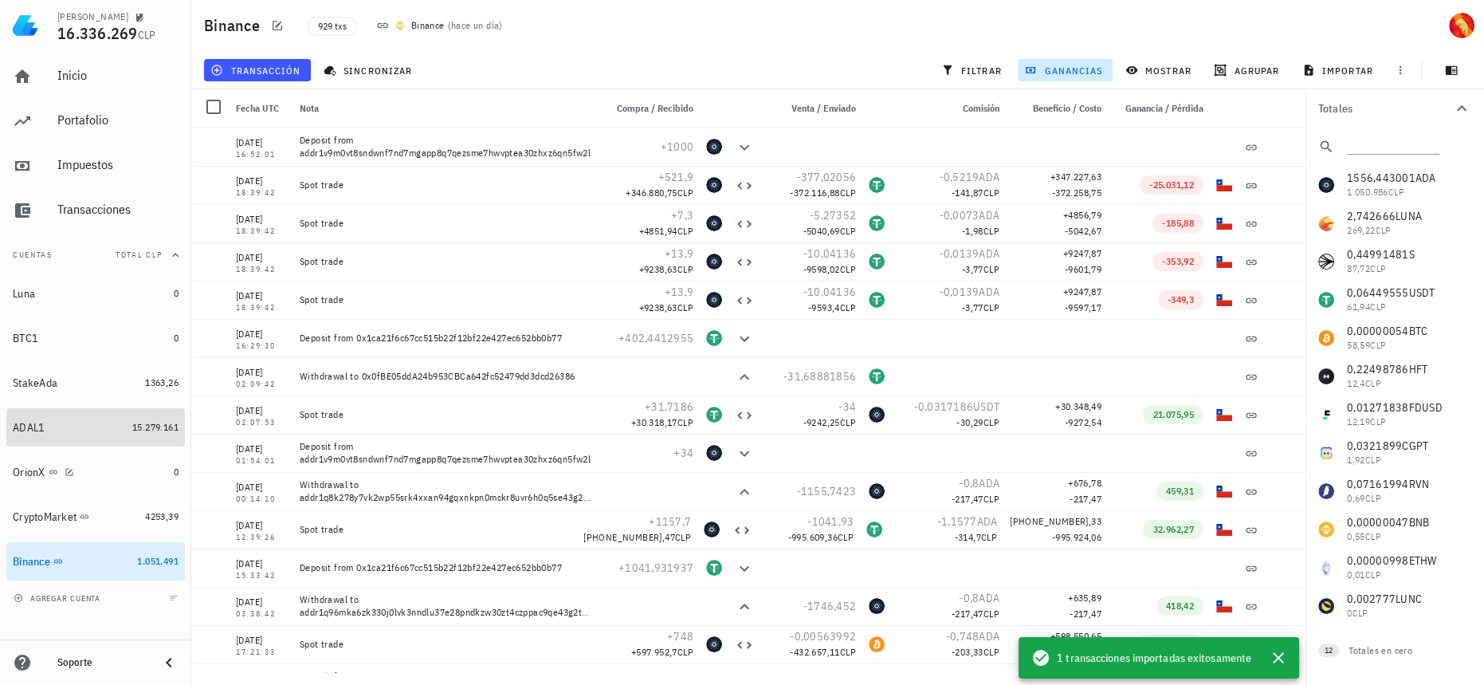
click at [132, 434] on div "15.279.161" at bounding box center [155, 427] width 46 height 16
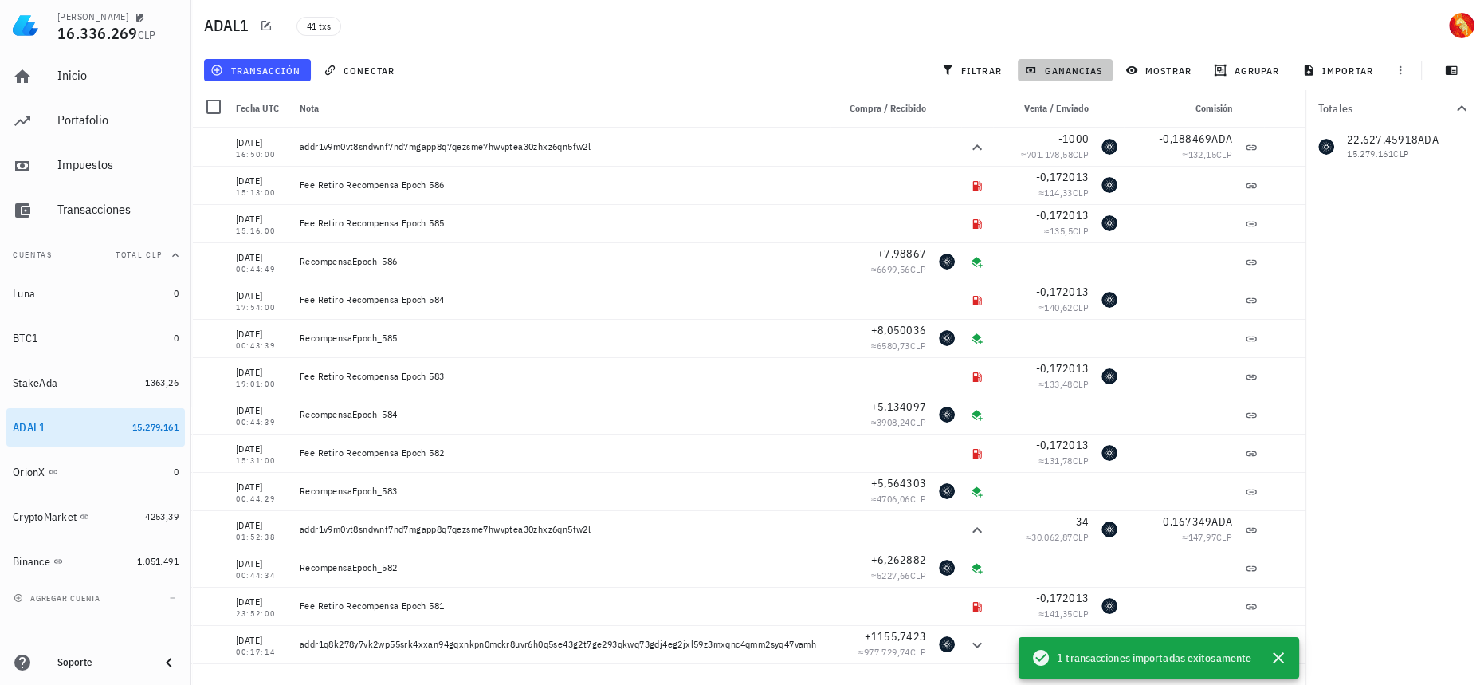
click at [1073, 66] on span "ganancias" at bounding box center [1065, 70] width 75 height 13
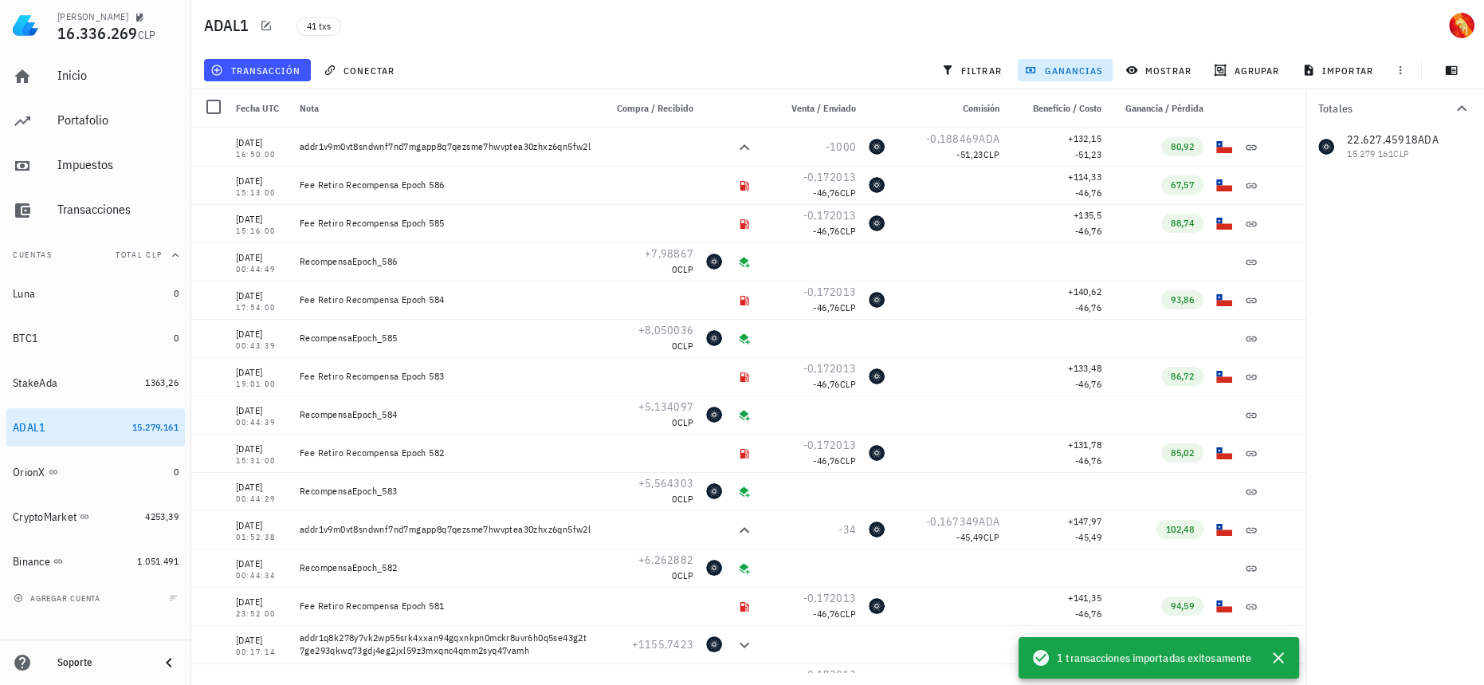
click at [1073, 66] on span "ganancias" at bounding box center [1065, 70] width 75 height 13
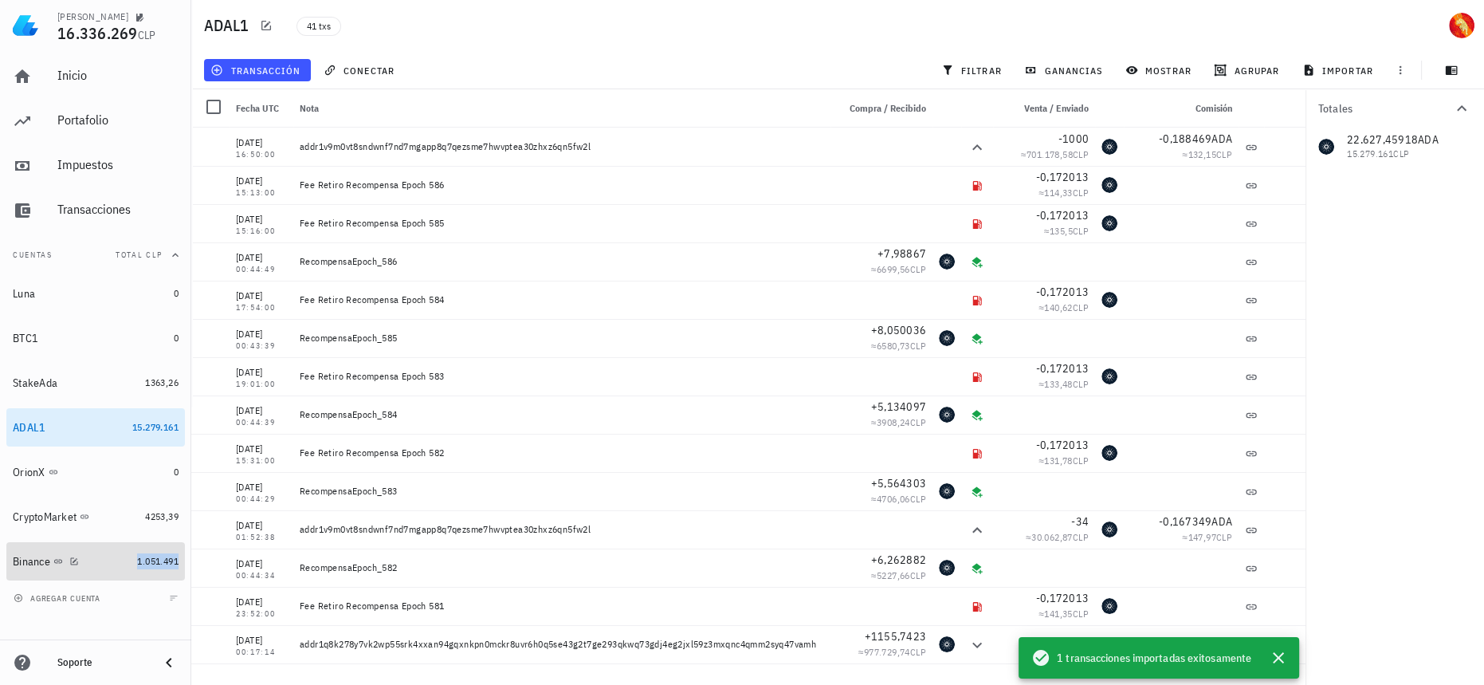
click at [170, 564] on span "1.051.491" at bounding box center [157, 561] width 41 height 12
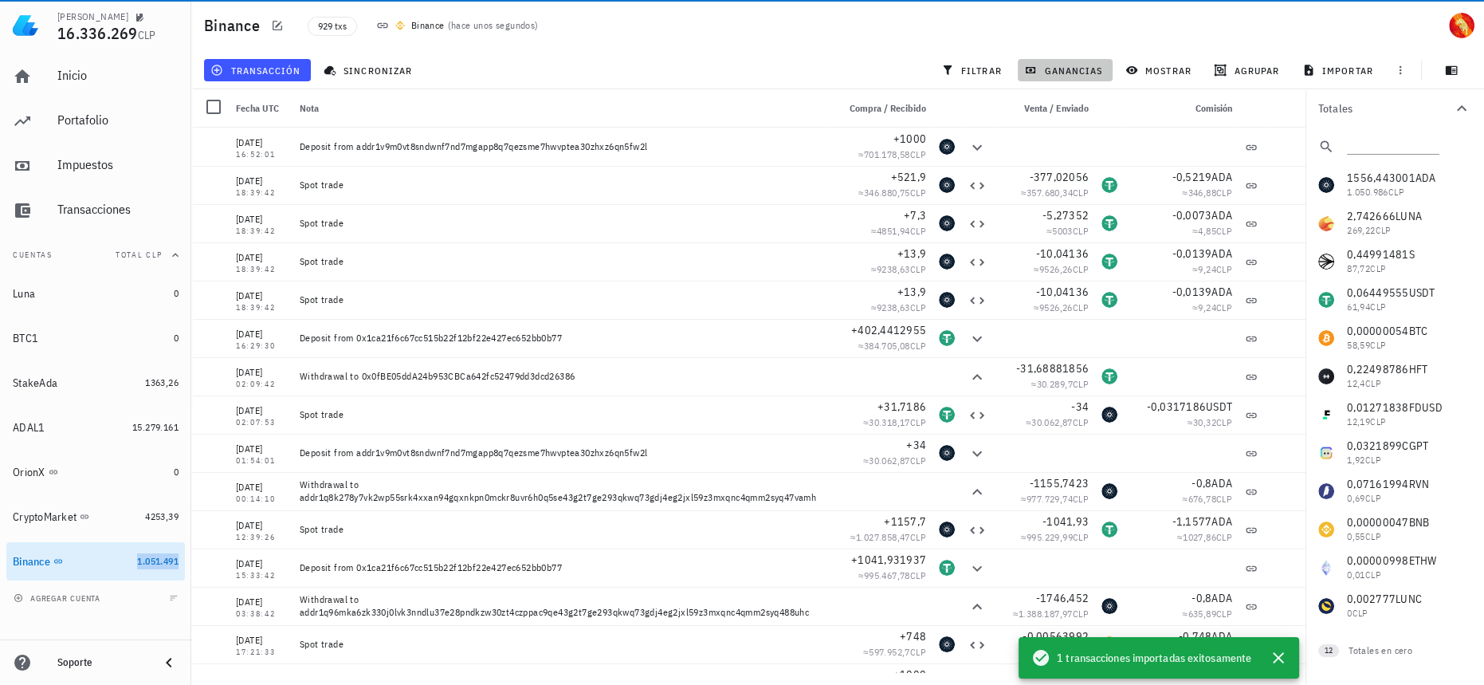
click at [1066, 68] on span "ganancias" at bounding box center [1065, 70] width 75 height 13
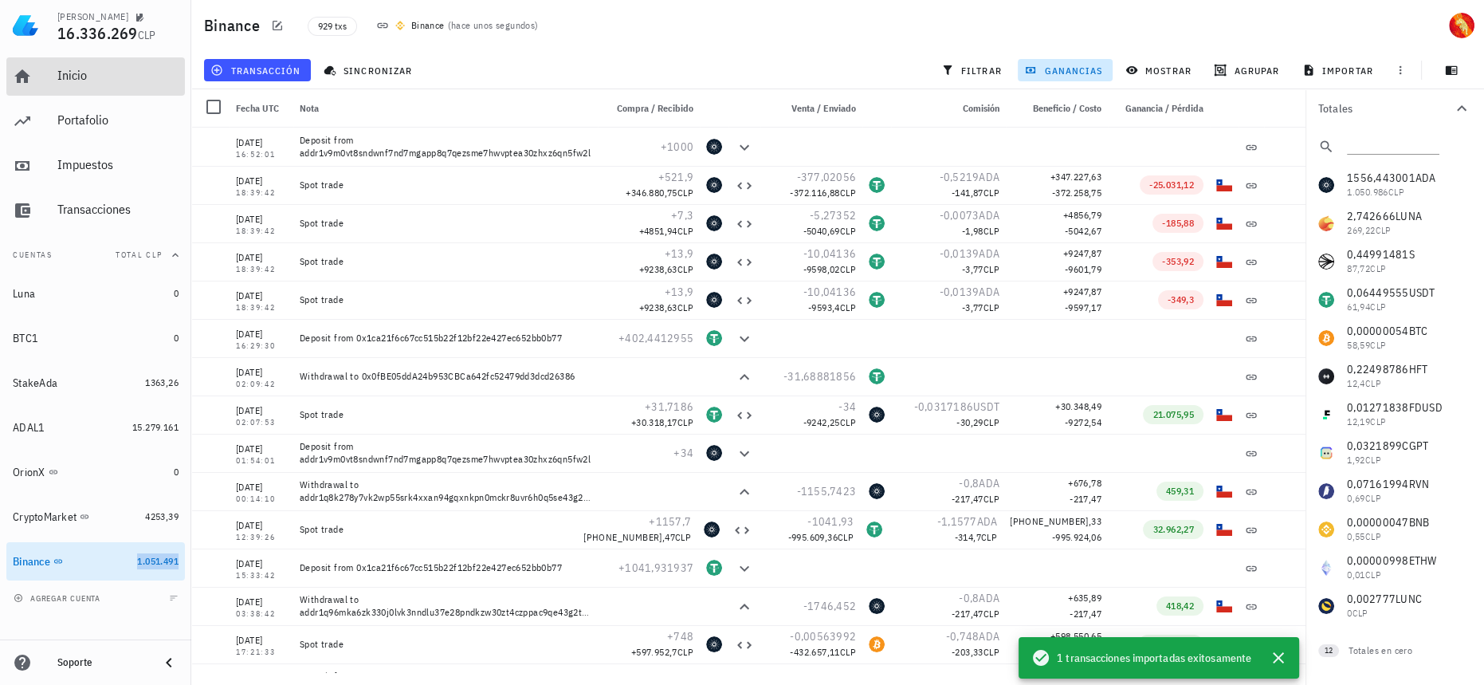
click at [113, 77] on div "Inicio" at bounding box center [117, 75] width 121 height 15
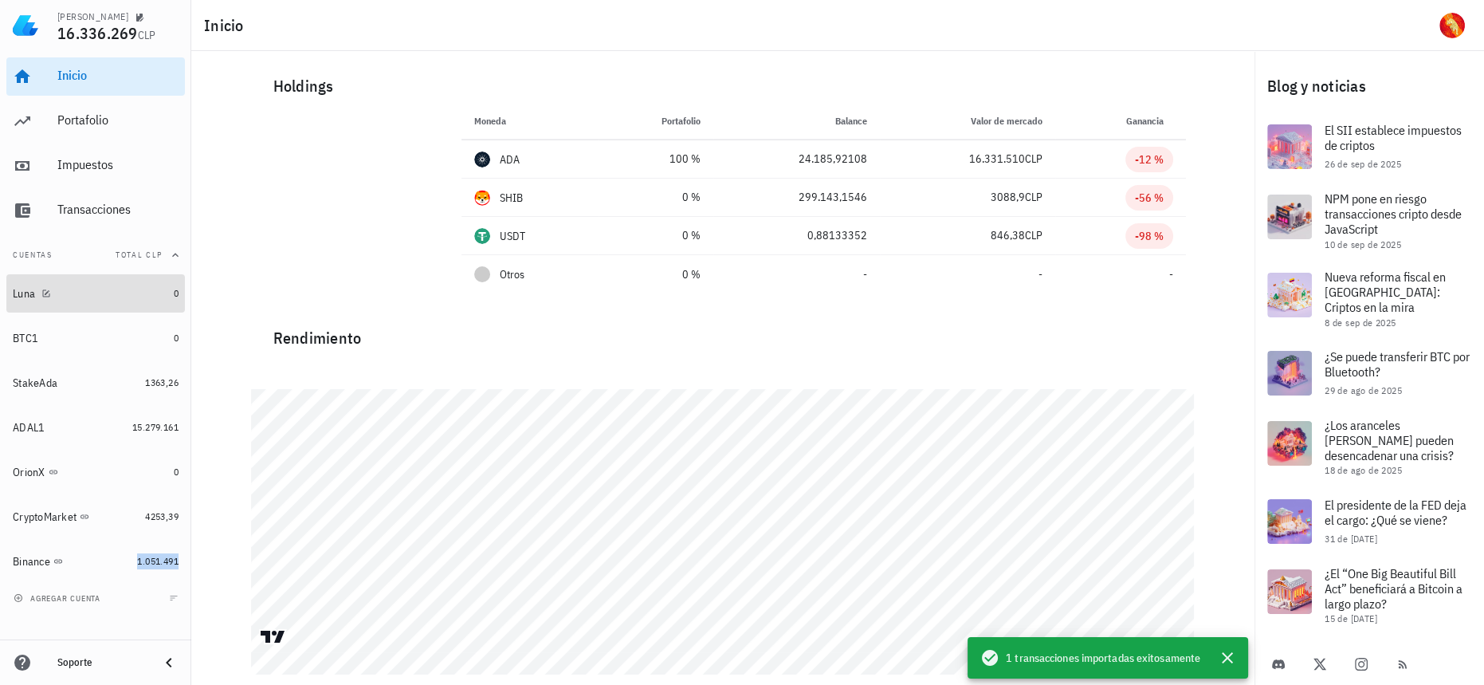
click at [139, 301] on div "Luna" at bounding box center [90, 294] width 155 height 34
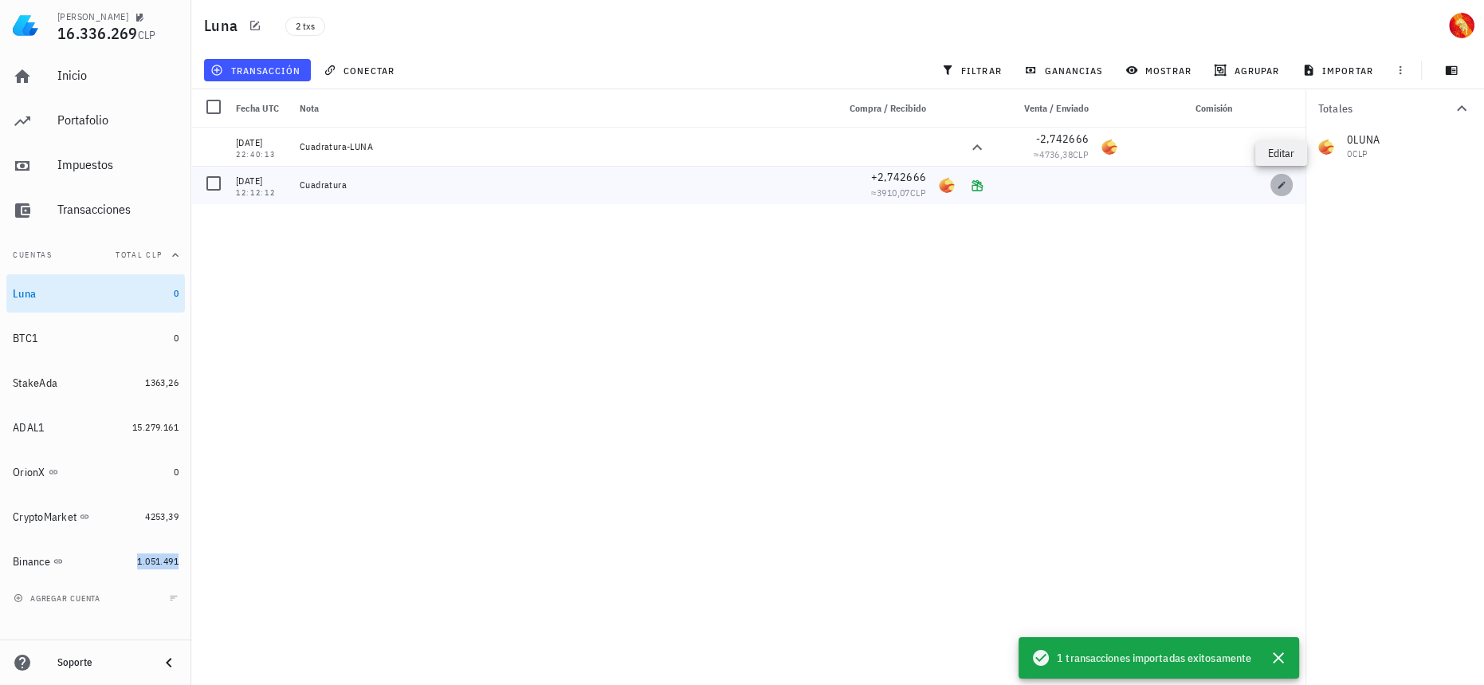
click at [1281, 179] on button "button" at bounding box center [1282, 185] width 22 height 22
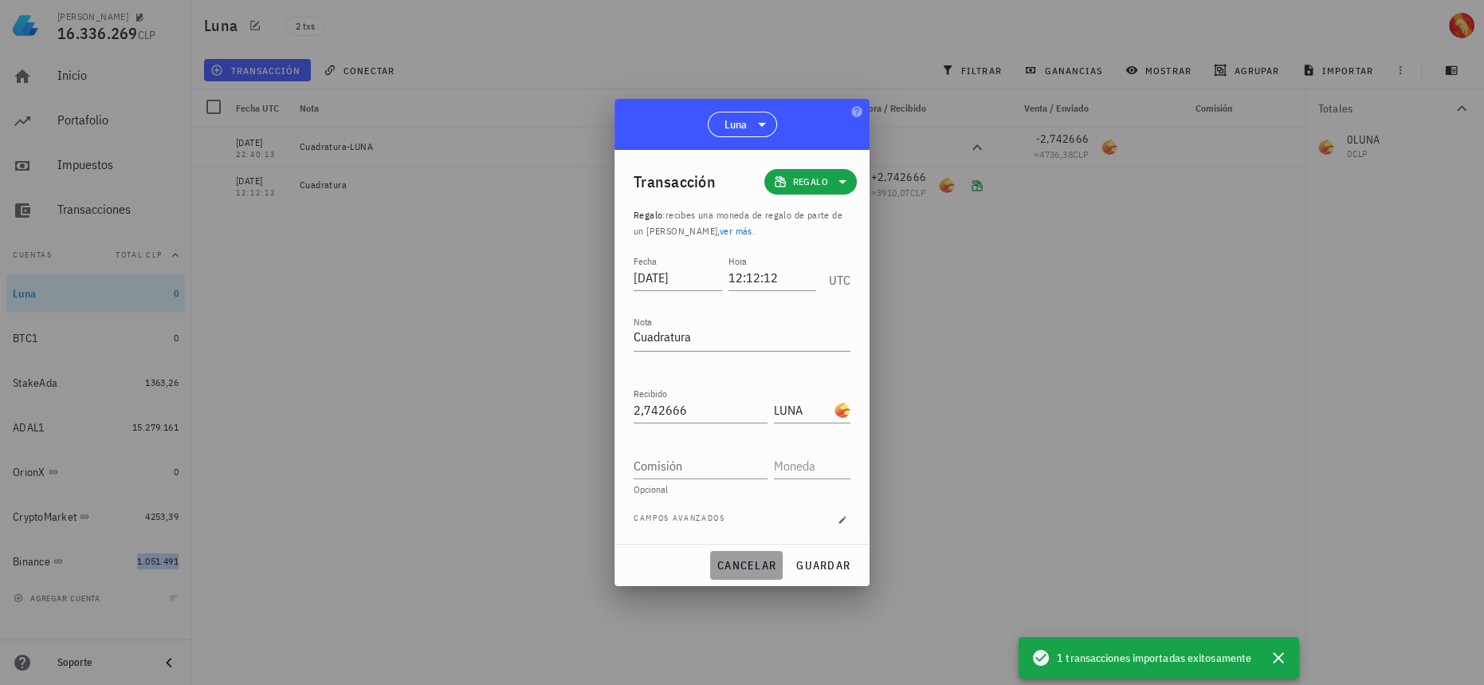
click at [743, 567] on span "cancelar" at bounding box center [747, 565] width 60 height 14
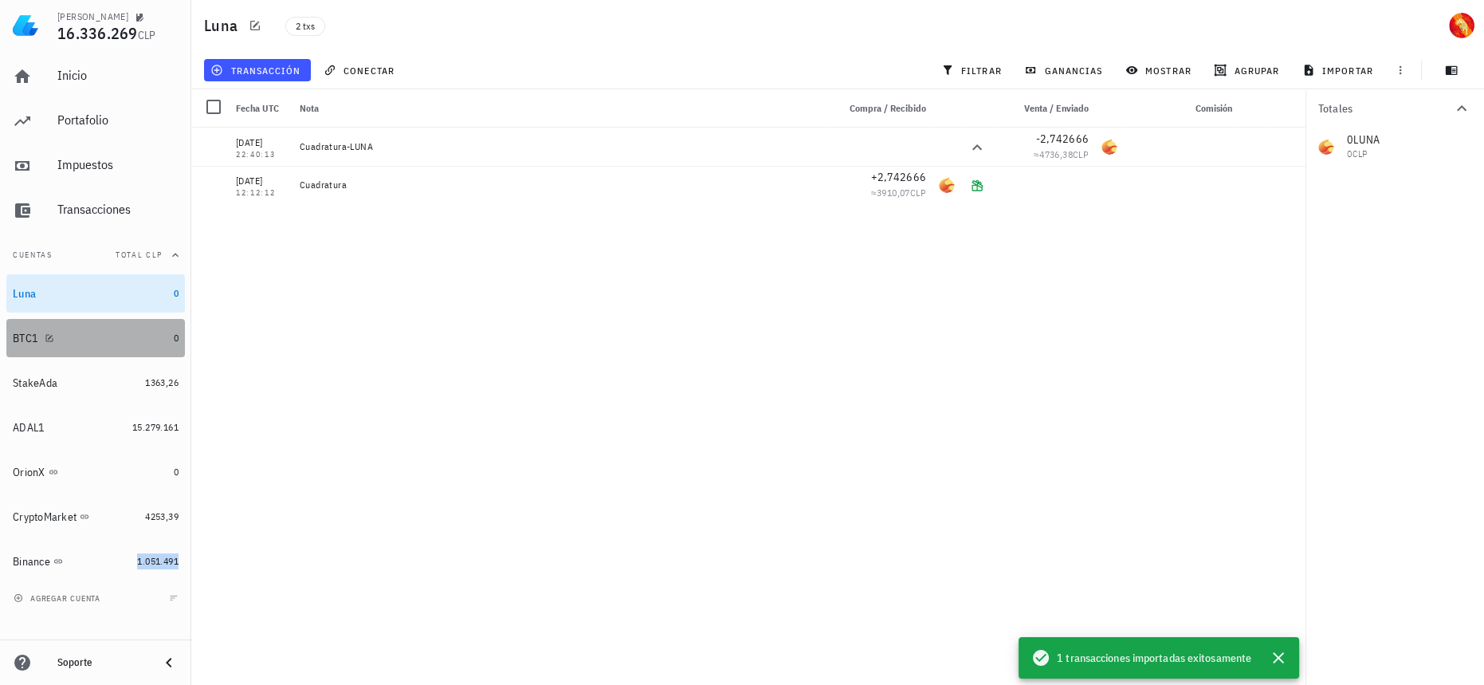
click at [150, 341] on div "BTC1" at bounding box center [90, 338] width 155 height 15
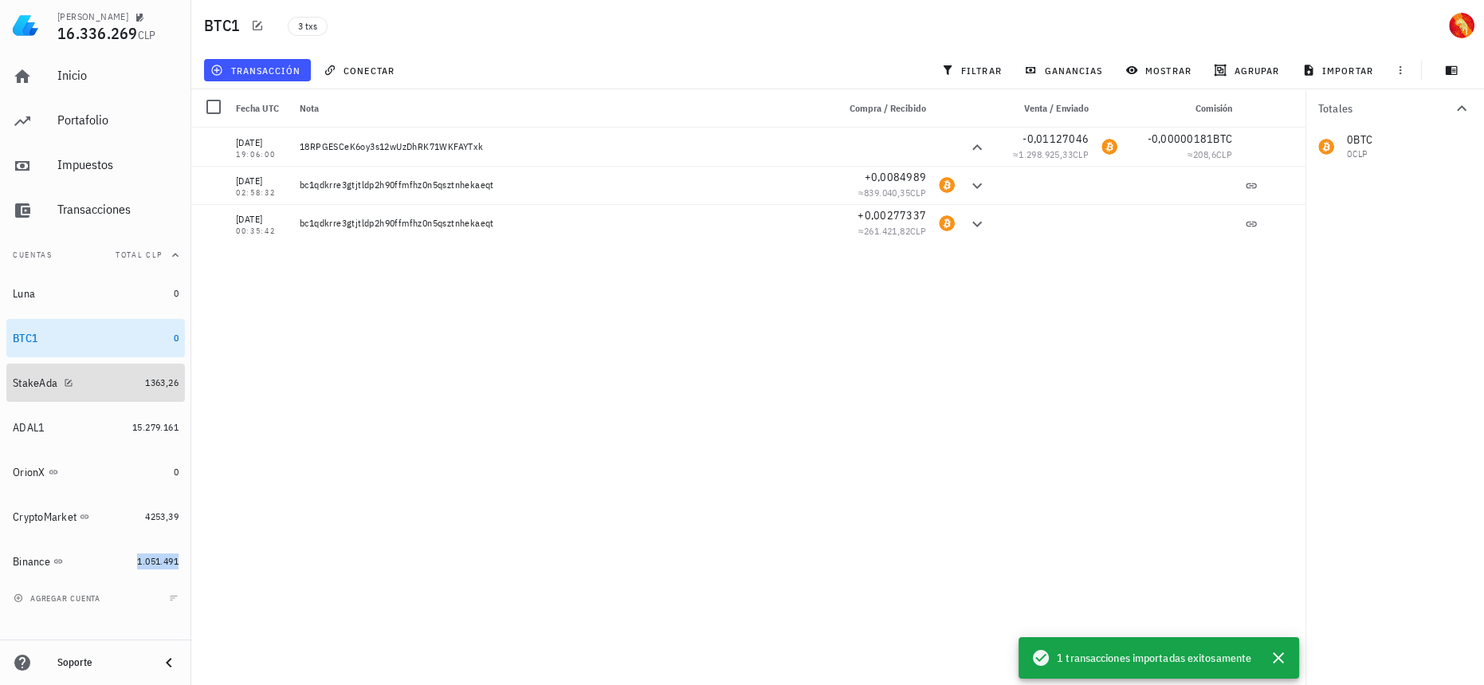
click at [144, 390] on link "StakeAda 1363,26" at bounding box center [95, 383] width 179 height 38
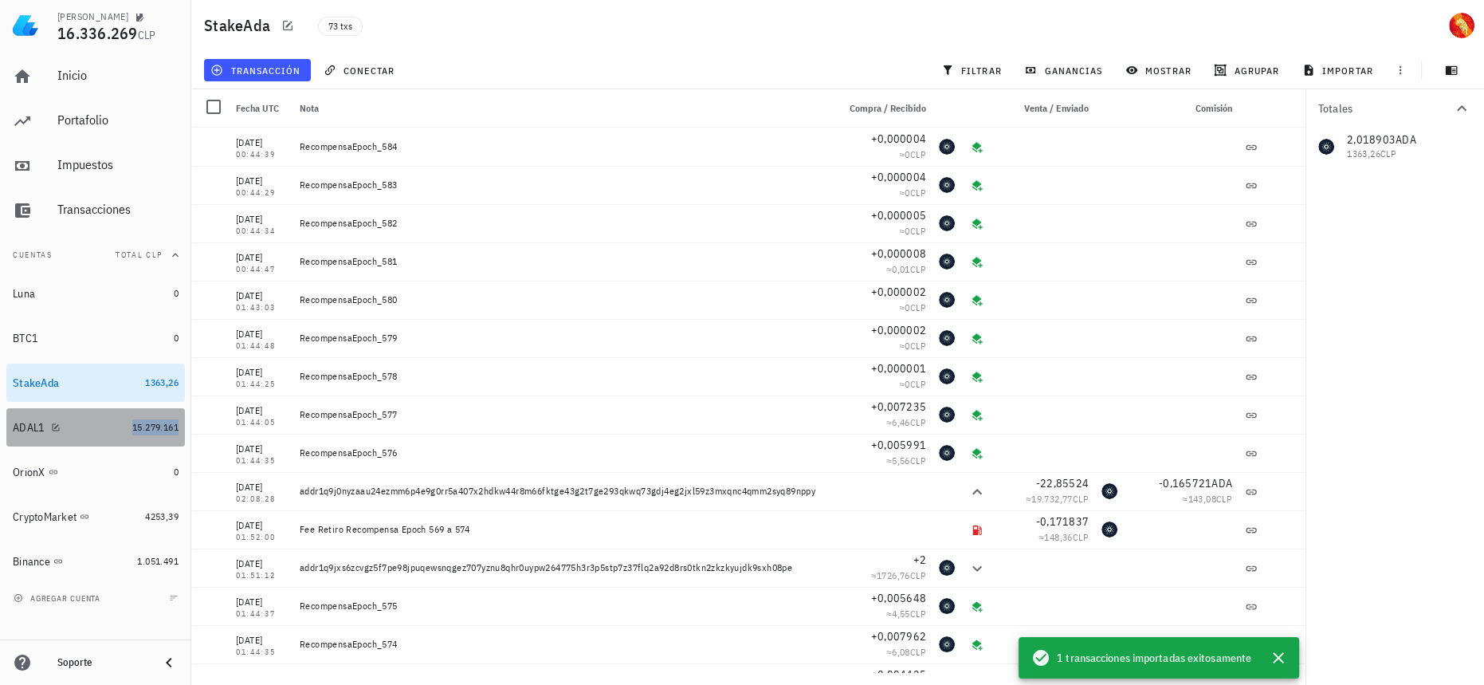
click at [136, 424] on span "15.279.161" at bounding box center [155, 427] width 46 height 12
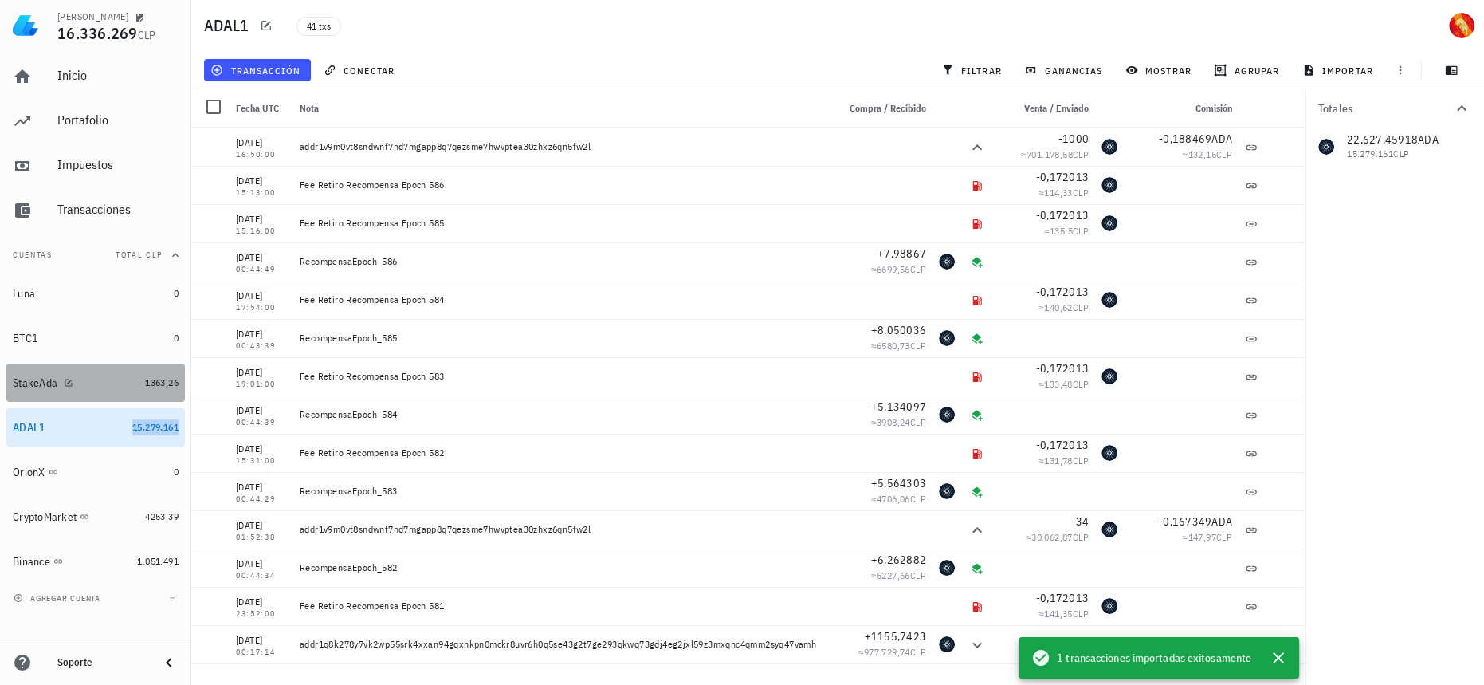
click at [108, 383] on div "StakeAda" at bounding box center [76, 383] width 126 height 15
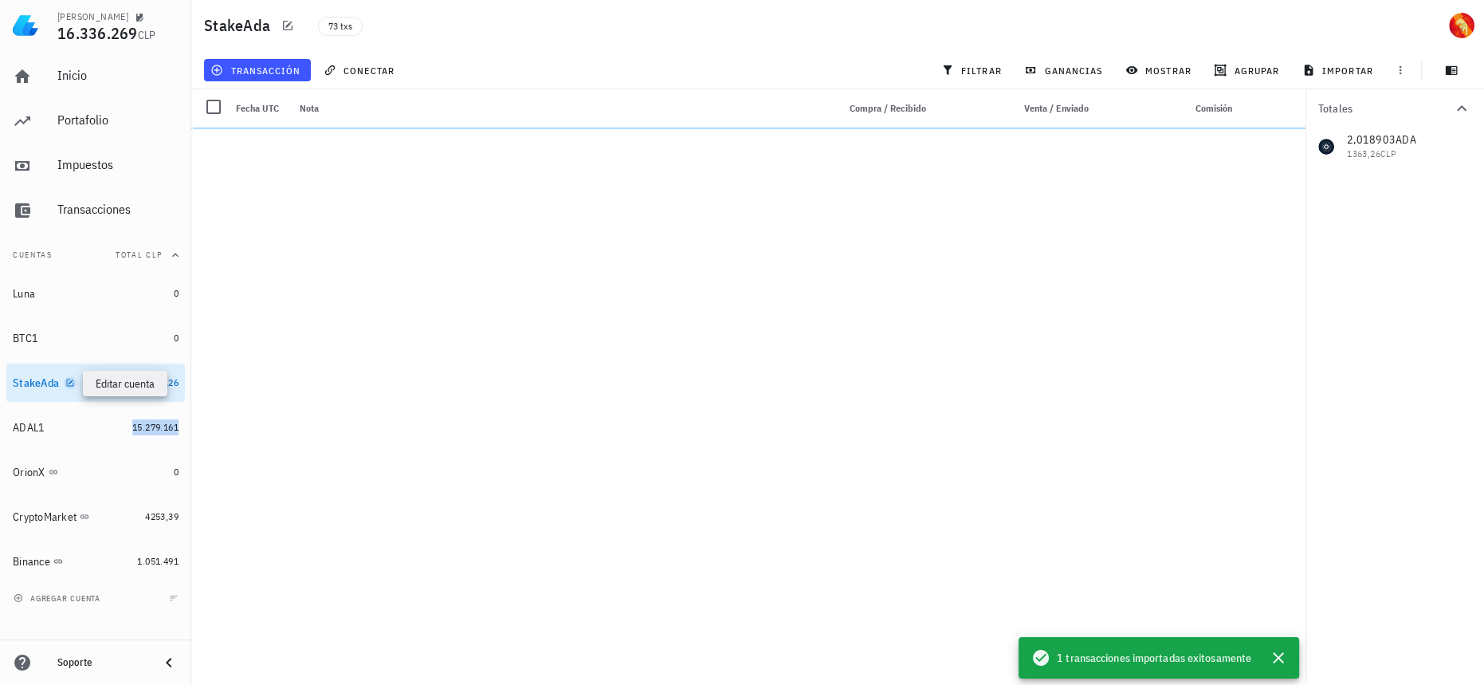
click at [71, 383] on icon "button" at bounding box center [70, 383] width 10 height 10
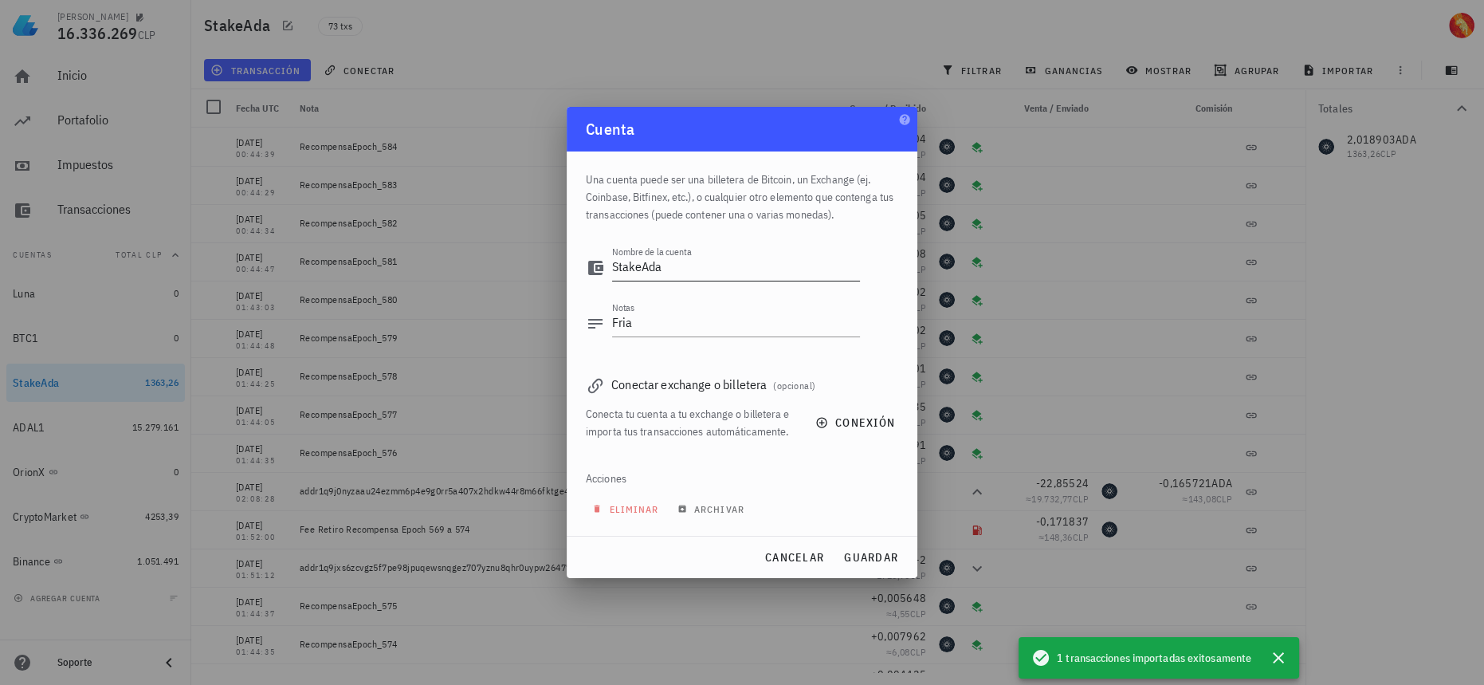
click at [666, 265] on textarea "StakeAda" at bounding box center [736, 268] width 248 height 26
drag, startPoint x: 701, startPoint y: 262, endPoint x: 507, endPoint y: 250, distance: 194.1
click at [507, 250] on div "[PERSON_NAME] 16.336.269 CLP Inicio [GEOGRAPHIC_DATA] Impuestos [GEOGRAPHIC_DAT…" at bounding box center [742, 342] width 1484 height 685
click at [781, 560] on span "cancelar" at bounding box center [795, 557] width 60 height 14
type textarea "StakeAda"
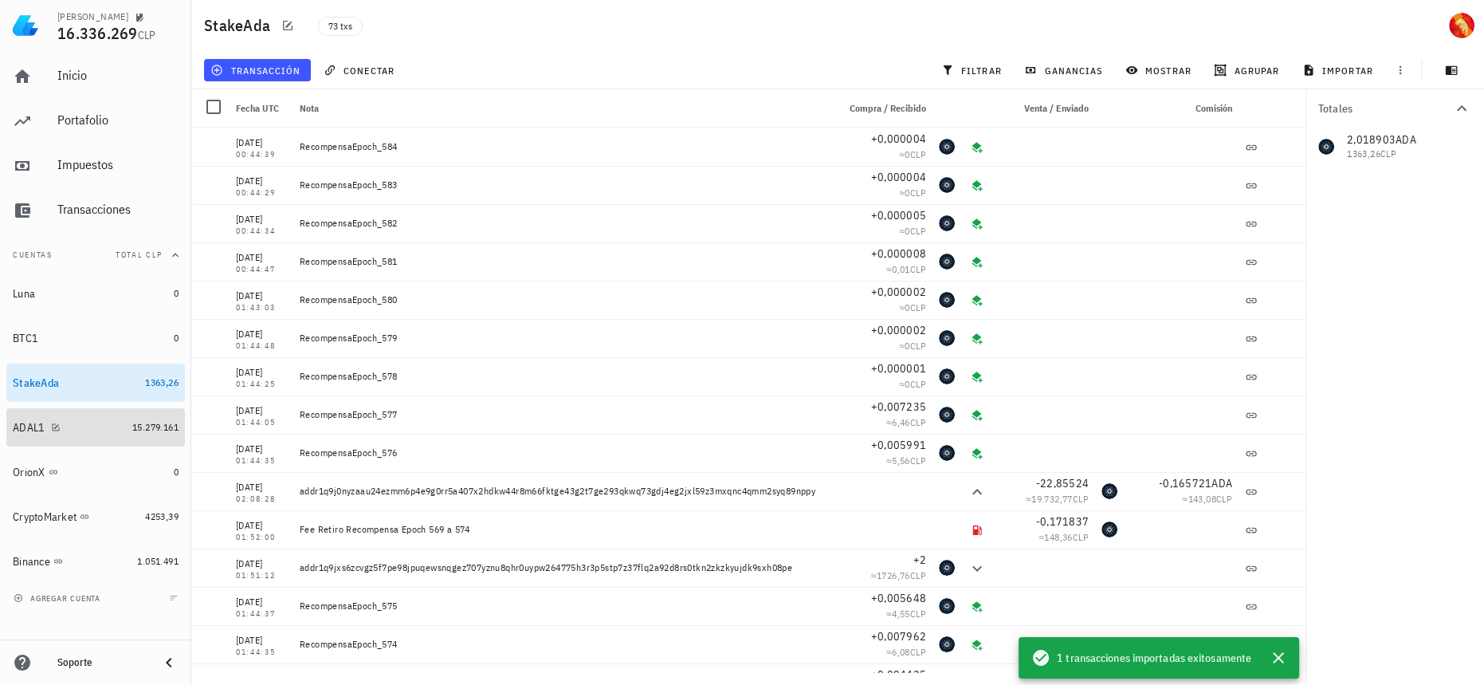
click at [108, 417] on div "ADAL1" at bounding box center [69, 428] width 113 height 34
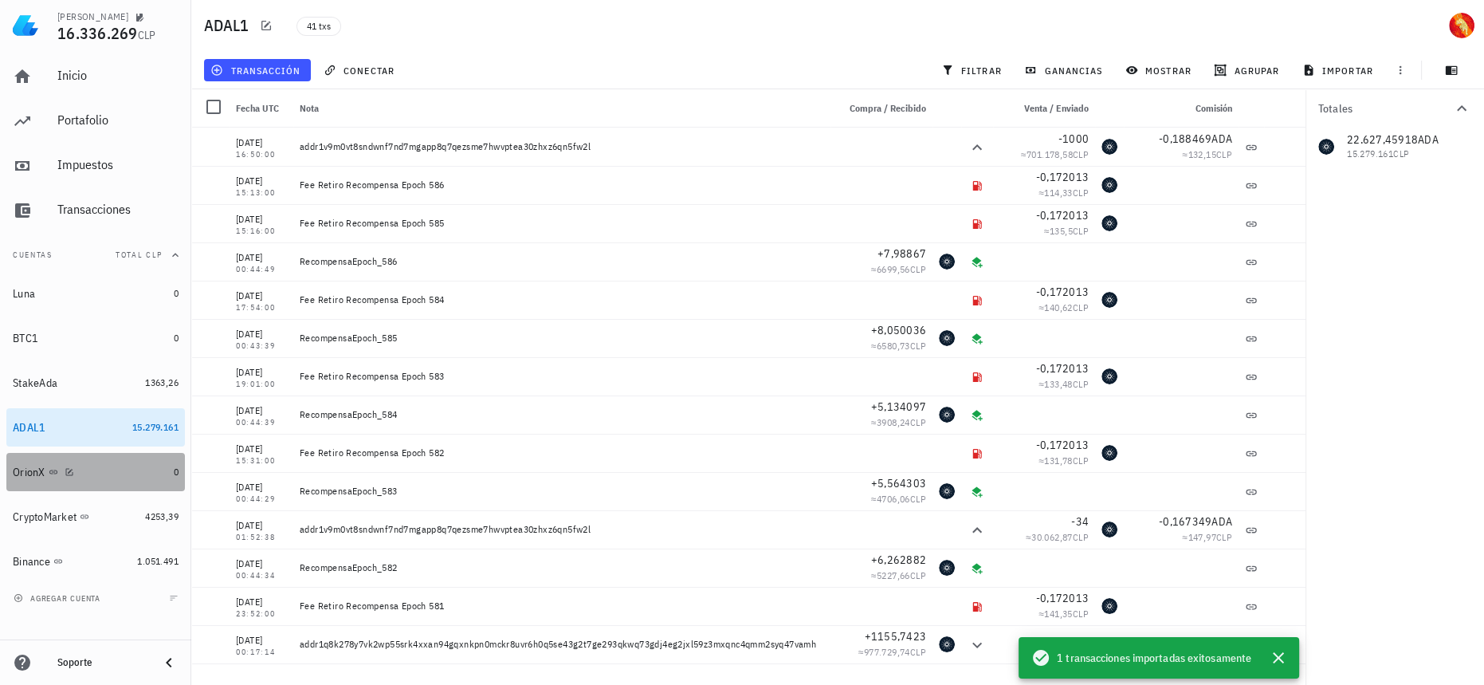
click at [124, 465] on div "OrionX" at bounding box center [90, 472] width 155 height 15
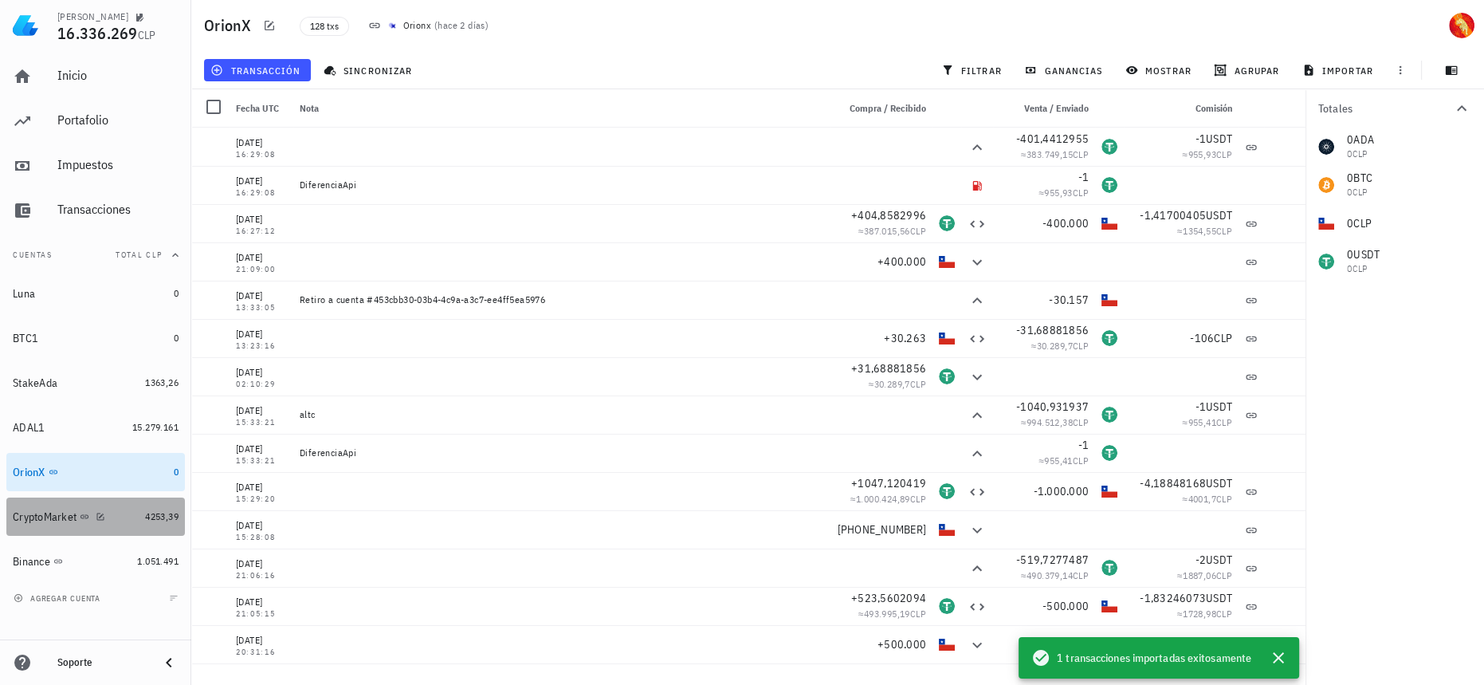
click at [122, 509] on div "CryptoMarket" at bounding box center [76, 516] width 126 height 15
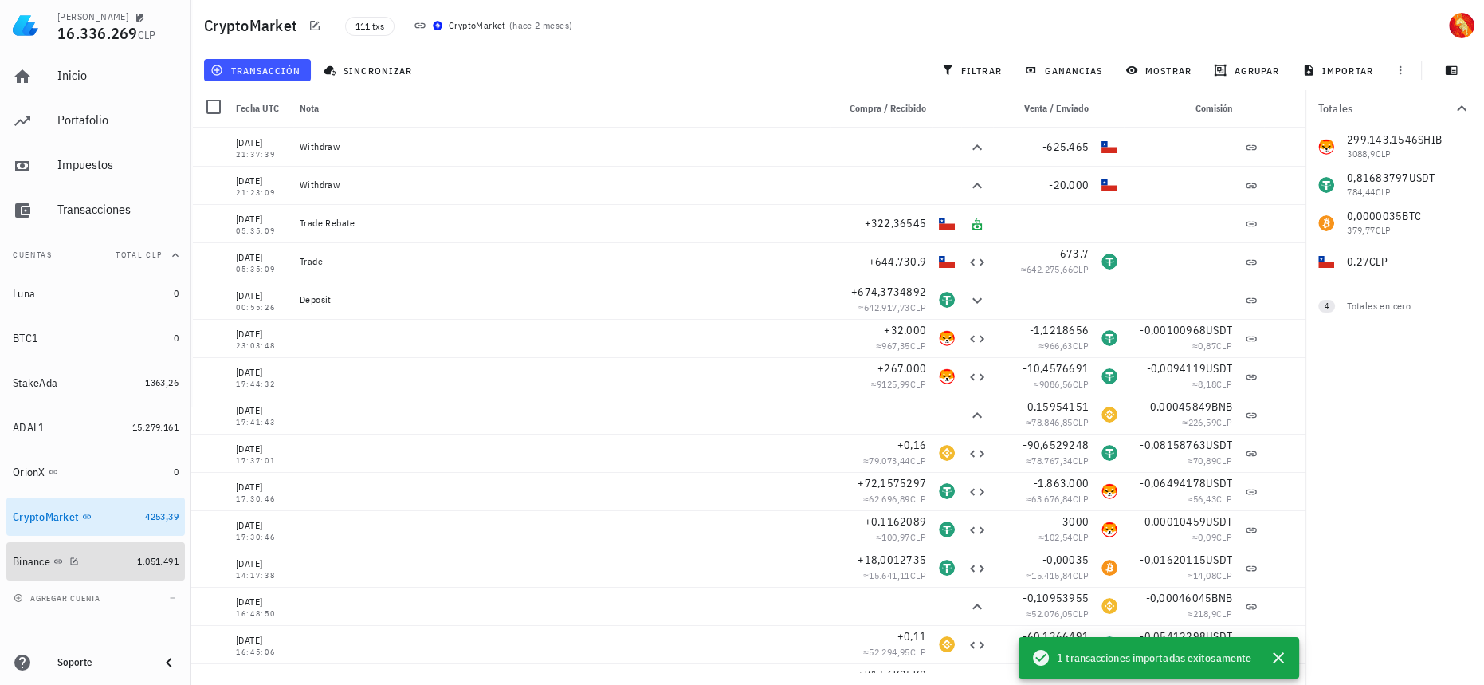
click at [121, 556] on div "Binance" at bounding box center [72, 561] width 118 height 15
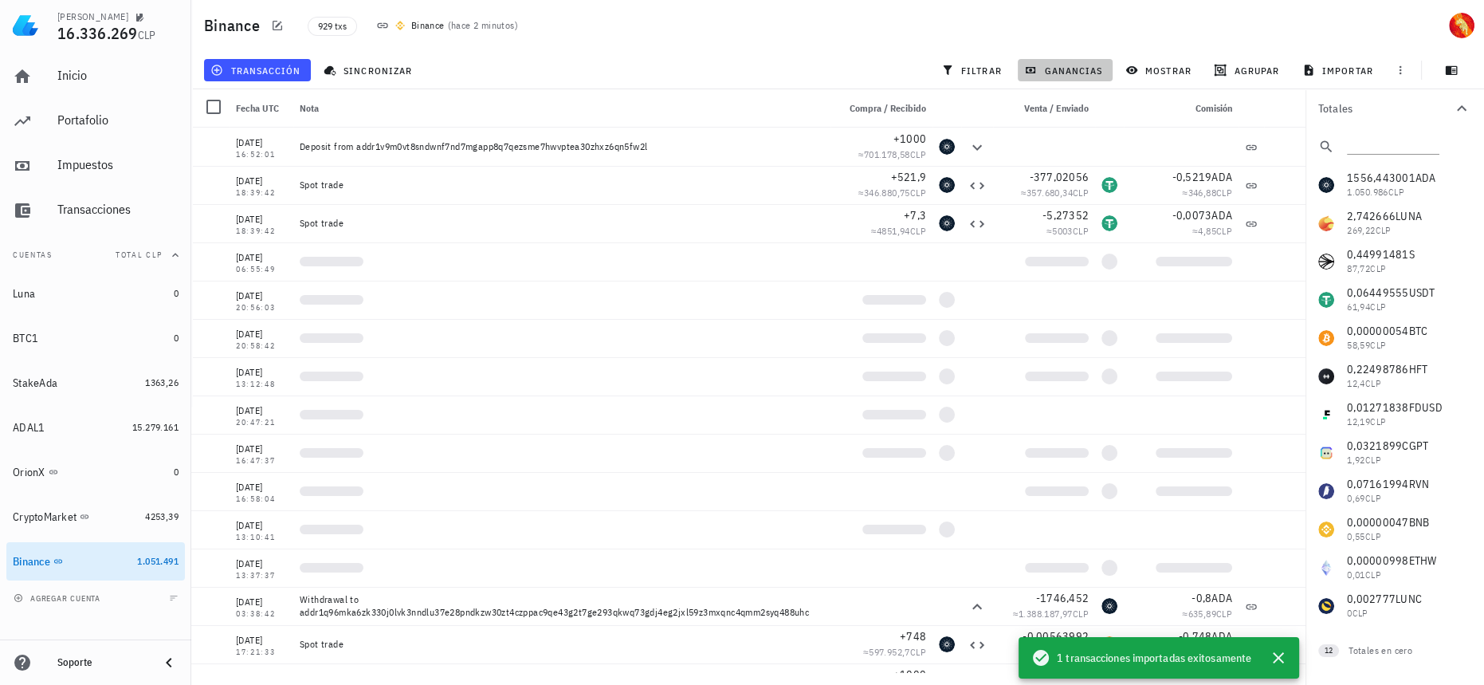
click at [1043, 70] on span "ganancias" at bounding box center [1065, 70] width 75 height 13
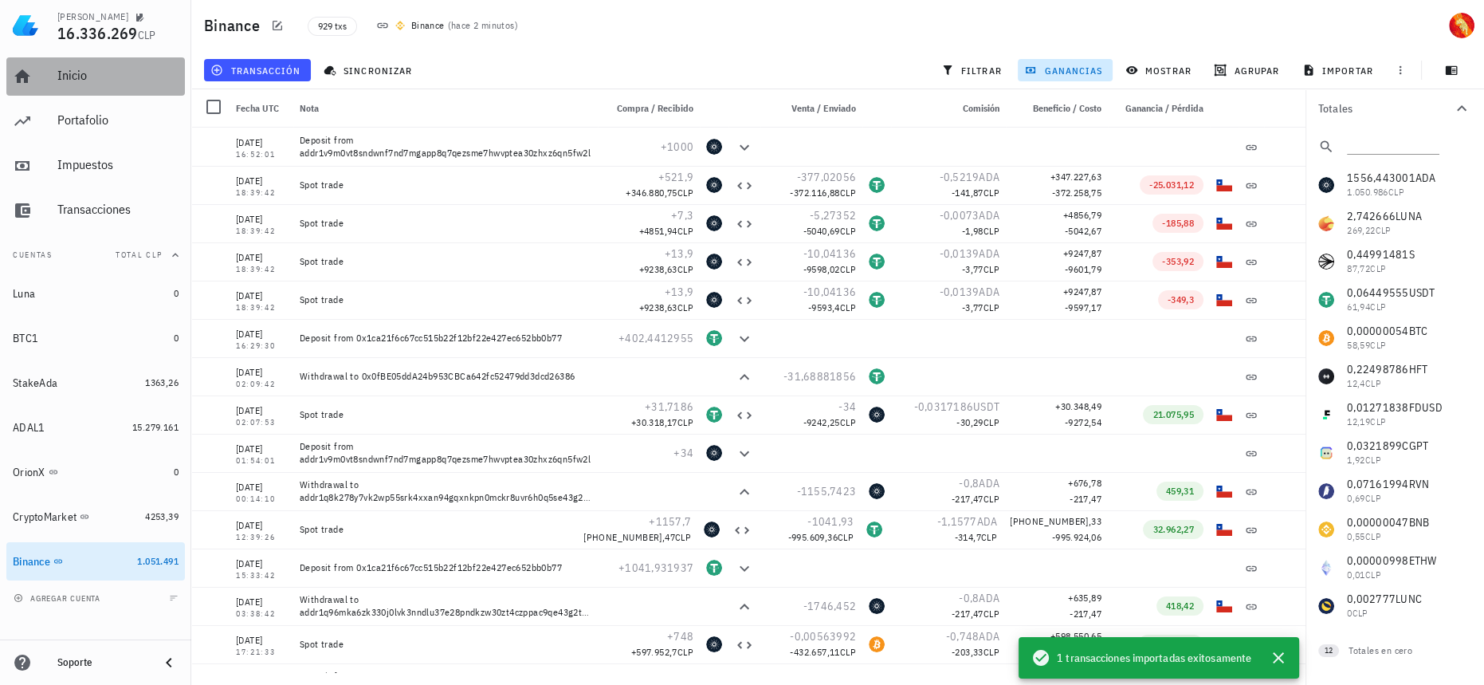
click at [52, 87] on link "Inicio" at bounding box center [95, 76] width 179 height 38
